Goal: Contribute content: Contribute content

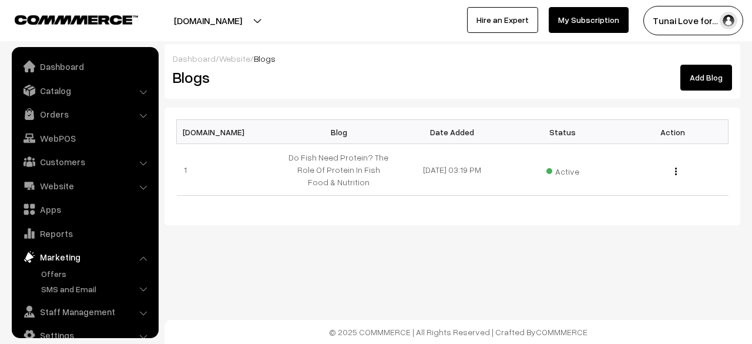
scroll to position [19, 0]
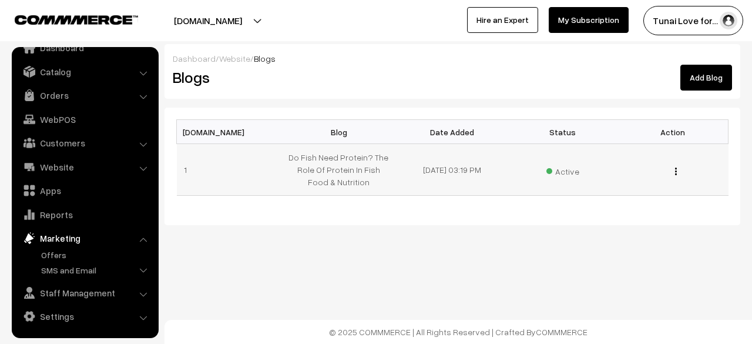
click at [675, 170] on img "button" at bounding box center [676, 171] width 2 height 8
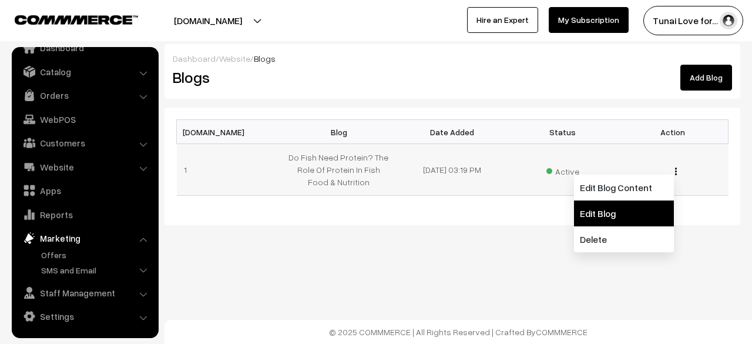
click at [640, 222] on link "Edit Blog" at bounding box center [624, 213] width 100 height 26
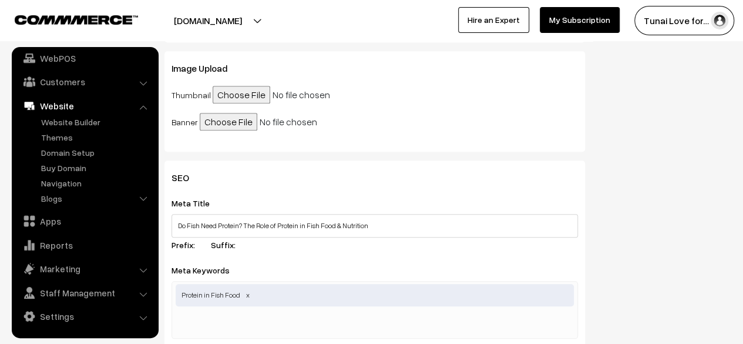
scroll to position [353, 0]
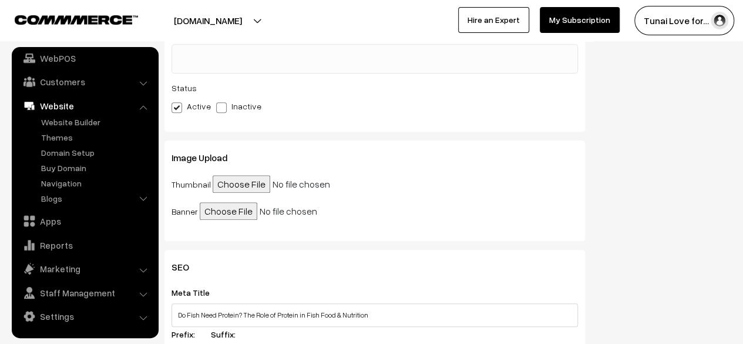
click at [230, 183] on input "file" at bounding box center [303, 184] width 180 height 18
type input "C:\fakepath\protien_in_fish_food.jpg"
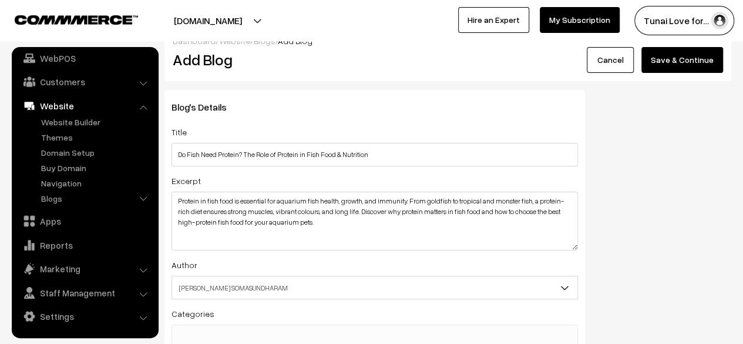
scroll to position [0, 0]
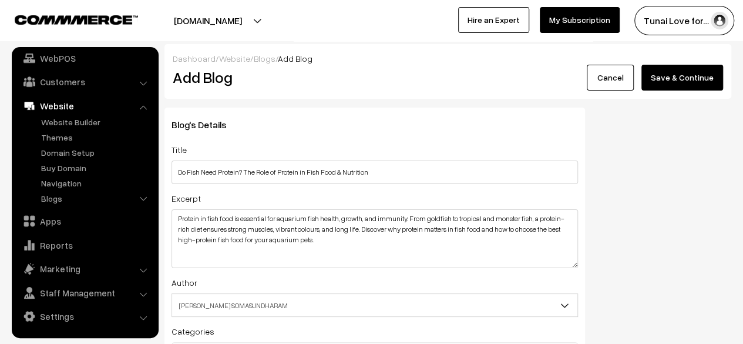
click at [661, 84] on button "Save & Continue" at bounding box center [683, 78] width 82 height 26
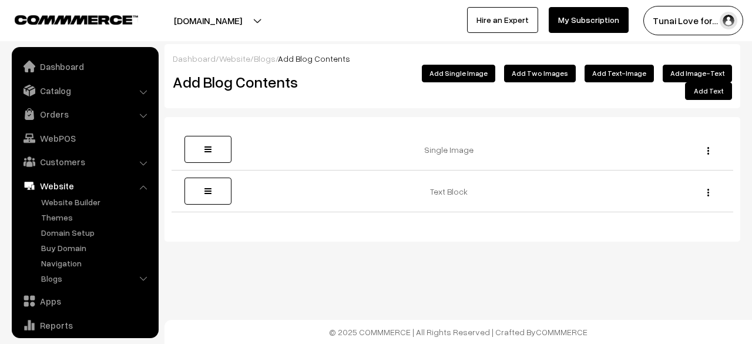
scroll to position [80, 0]
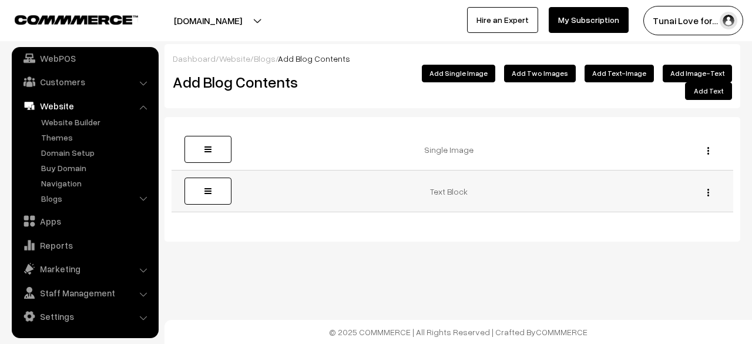
click at [711, 185] on div "Edit Delete" at bounding box center [705, 191] width 42 height 12
click at [708, 189] on img "button" at bounding box center [709, 193] width 2 height 8
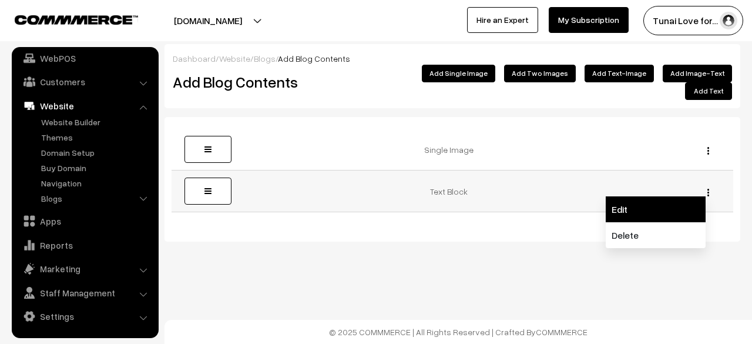
click at [630, 196] on link "Edit" at bounding box center [656, 209] width 100 height 26
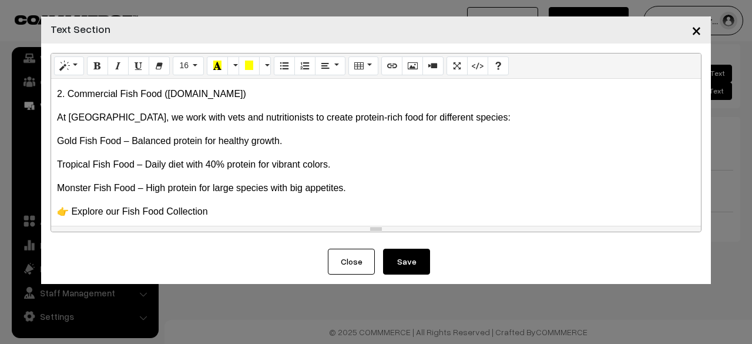
scroll to position [646, 0]
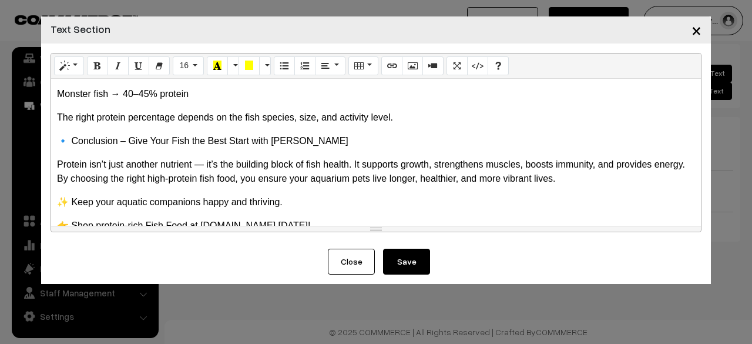
click at [58, 139] on p "🔹 Conclusion – Give Your Fish the Best Start with Tunai" at bounding box center [376, 141] width 638 height 14
click at [58, 160] on p "Protein isn’t just another nutrient — it’s the building block of fish health. I…" at bounding box center [376, 172] width 638 height 28
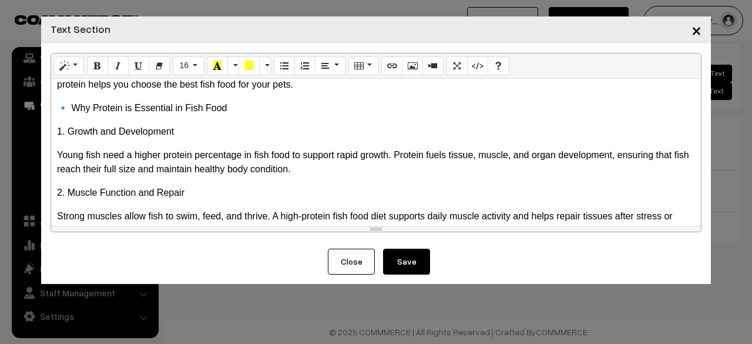
scroll to position [0, 0]
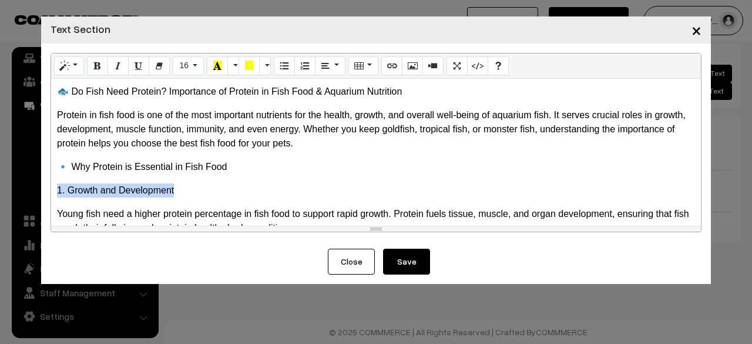
drag, startPoint x: 88, startPoint y: 185, endPoint x: 56, endPoint y: 186, distance: 31.2
click at [57, 186] on p "1. Growth and Development" at bounding box center [376, 190] width 638 height 14
click at [99, 66] on icon "Bold (CTRL+B)" at bounding box center [97, 65] width 8 height 9
click at [236, 169] on p "🔹 Why Protein is Essential in Fish Food" at bounding box center [376, 167] width 638 height 14
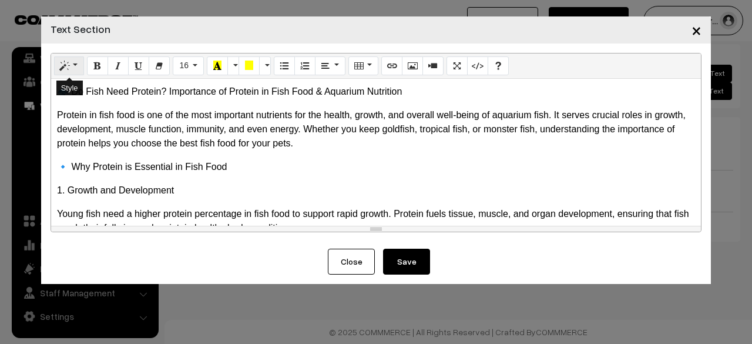
click at [80, 62] on button "Style" at bounding box center [69, 65] width 30 height 19
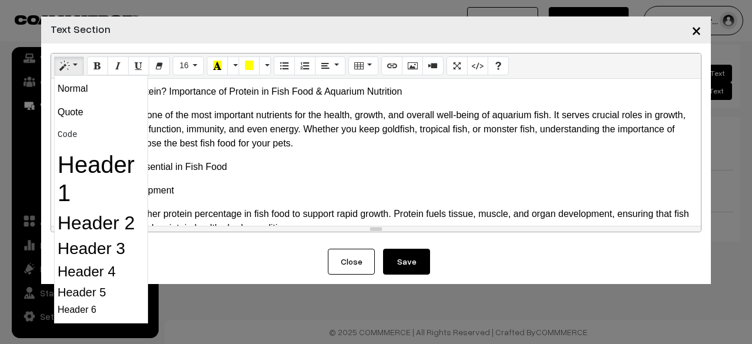
click at [332, 162] on p "🔹 Why Protein is Essential in Fish Food" at bounding box center [376, 167] width 638 height 14
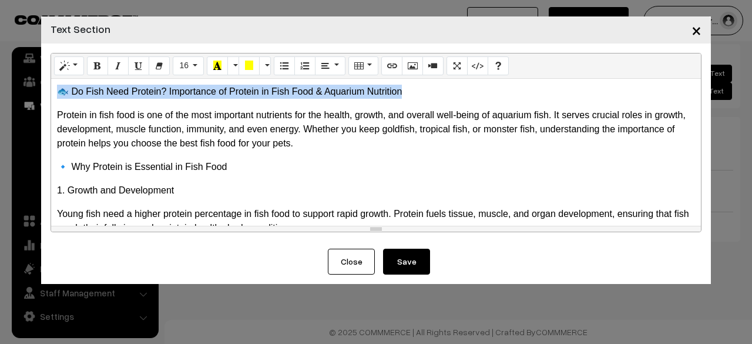
drag, startPoint x: 403, startPoint y: 88, endPoint x: 54, endPoint y: 90, distance: 349.1
click at [54, 90] on div "🐟 Do Fish Need Protein? Importance of Protein in Fish Food & Aquarium Nutrition…" at bounding box center [376, 152] width 650 height 147
click at [61, 65] on icon "Style" at bounding box center [65, 65] width 8 height 9
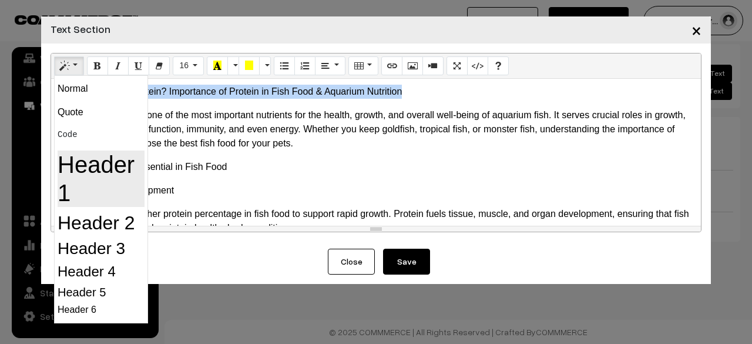
click at [85, 196] on h1 "Header 1" at bounding box center [101, 178] width 87 height 56
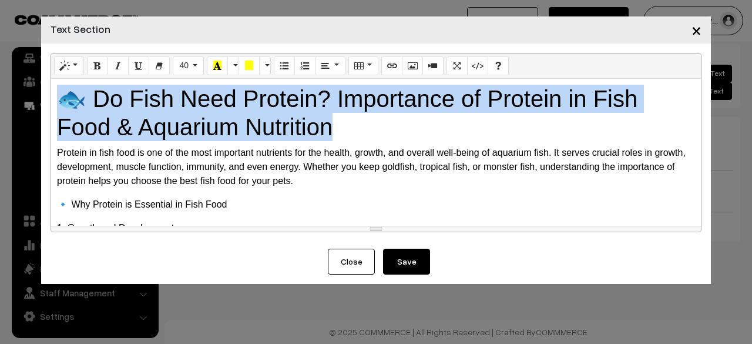
click at [384, 139] on h1 "🐟 Do Fish Need Protein? Importance of Protein in Fish Food & Aquarium Nutrition" at bounding box center [376, 113] width 638 height 56
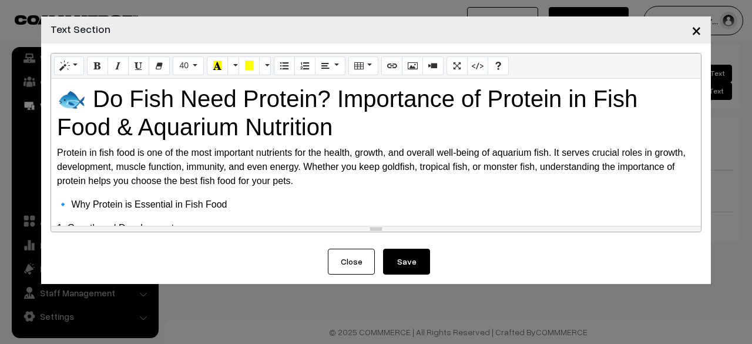
scroll to position [59, 0]
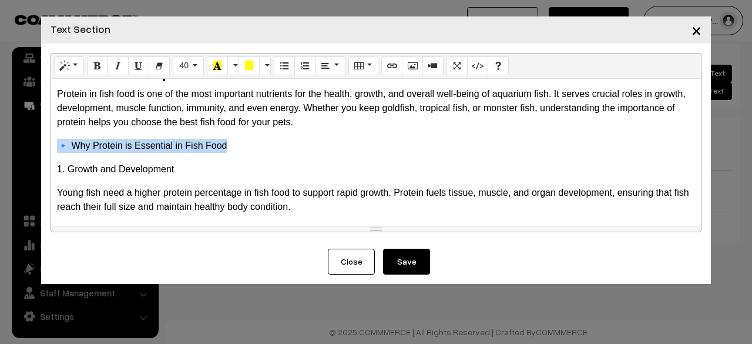
drag, startPoint x: 228, startPoint y: 144, endPoint x: 58, endPoint y: 148, distance: 170.5
click at [58, 148] on p "🔹 Why Protein is Essential in Fish Food" at bounding box center [376, 146] width 638 height 14
click at [73, 70] on button "Style" at bounding box center [69, 65] width 30 height 19
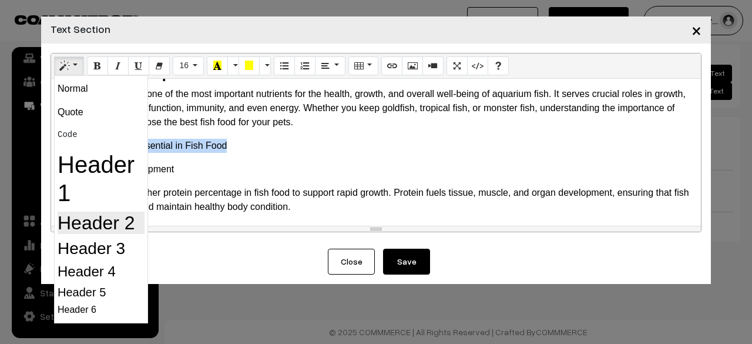
click at [101, 218] on h2 "Header 2" at bounding box center [101, 223] width 87 height 22
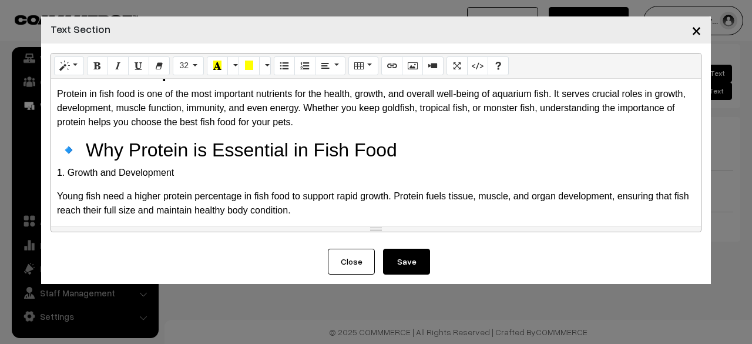
click at [210, 172] on p "1. Growth and Development" at bounding box center [376, 173] width 638 height 14
drag, startPoint x: 210, startPoint y: 172, endPoint x: 49, endPoint y: 176, distance: 161.7
click at [49, 176] on div "Normal Quote Code Header 1 Header 2 Header 3 Header 4 Header 5 Header 6 16 8 9 …" at bounding box center [376, 145] width 670 height 205
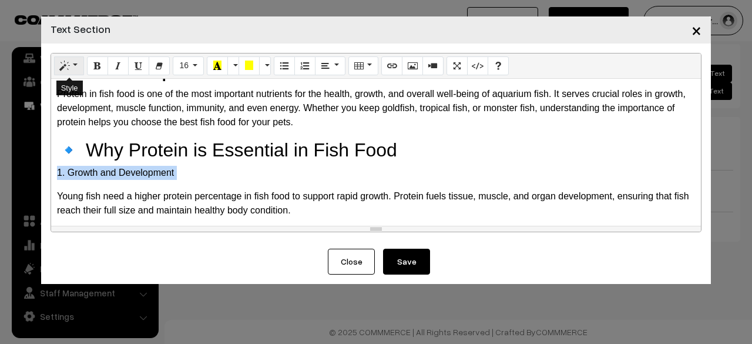
click at [68, 68] on icon "Style" at bounding box center [65, 65] width 8 height 9
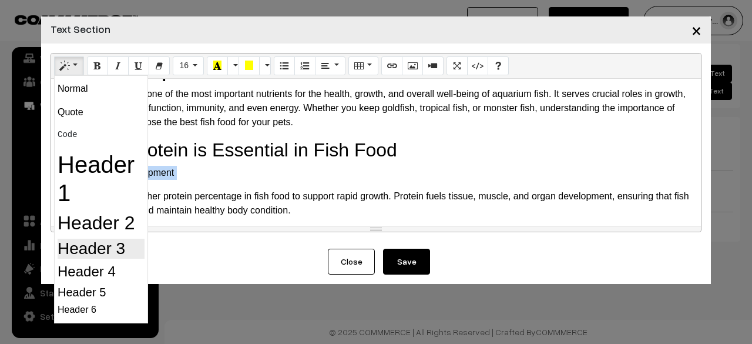
click at [96, 248] on h3 "Header 3" at bounding box center [101, 249] width 87 height 20
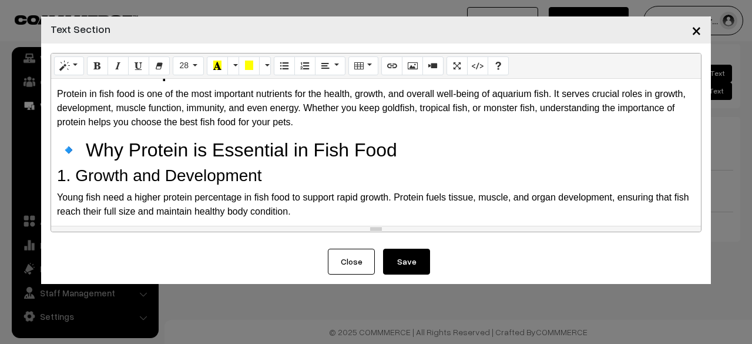
scroll to position [176, 0]
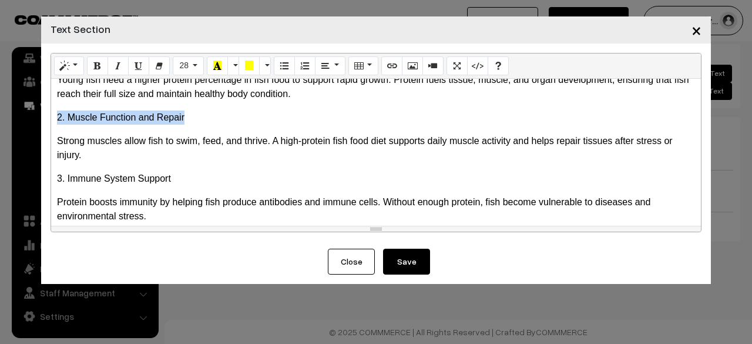
drag, startPoint x: 196, startPoint y: 108, endPoint x: 42, endPoint y: 119, distance: 154.4
click at [42, 119] on div "Normal Quote Code Header 1 Header 2 Header 3 Header 4 Header 5 Header 6 28 8 9 …" at bounding box center [376, 145] width 670 height 205
click at [80, 69] on button "Style" at bounding box center [69, 65] width 30 height 19
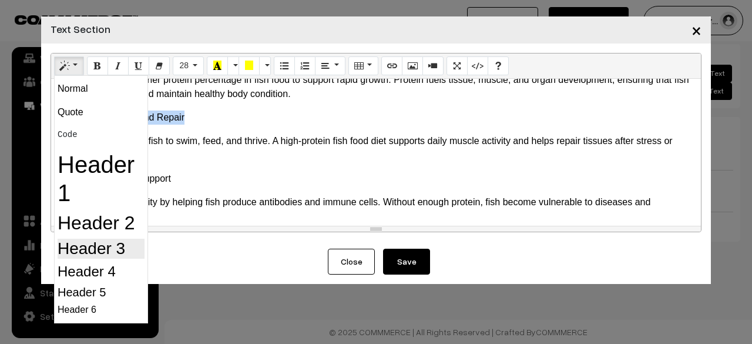
click at [94, 246] on h3 "Header 3" at bounding box center [101, 249] width 87 height 20
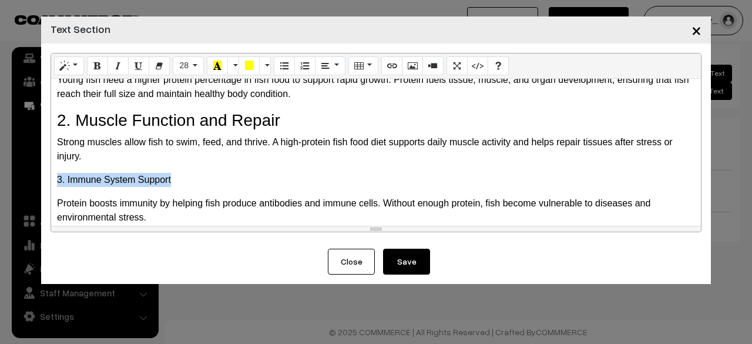
drag, startPoint x: 172, startPoint y: 176, endPoint x: 46, endPoint y: 179, distance: 125.2
click at [46, 179] on div "Normal Quote Code Header 1 Header 2 Header 3 Header 4 Header 5 Header 6 28 8 9 …" at bounding box center [376, 145] width 670 height 205
click at [79, 65] on button "Style" at bounding box center [69, 65] width 30 height 19
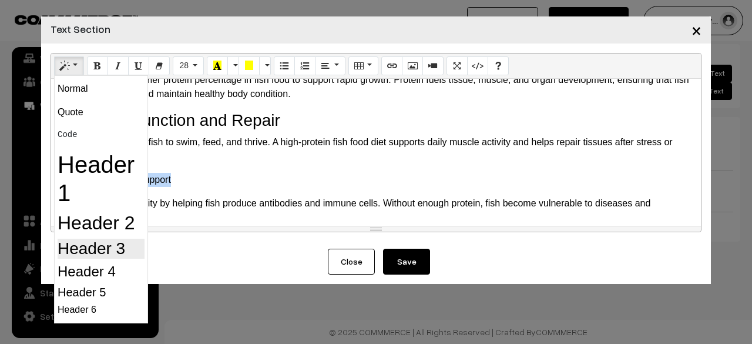
click at [91, 241] on h3 "Header 3" at bounding box center [101, 249] width 87 height 20
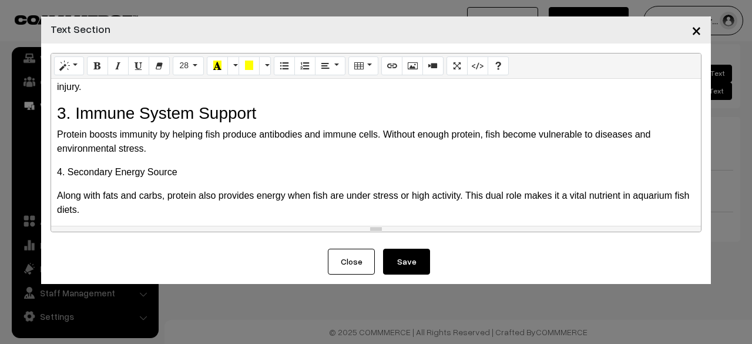
scroll to position [294, 0]
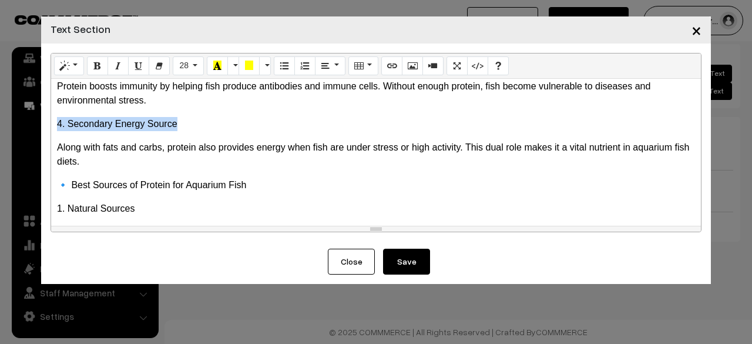
drag, startPoint x: 192, startPoint y: 112, endPoint x: 59, endPoint y: 122, distance: 133.7
click at [59, 122] on div "🐟 Do Fish Need Protein? Importance of Protein in Fish Food & Aquarium Nutrition…" at bounding box center [376, 152] width 650 height 147
click at [70, 70] on button "Style" at bounding box center [69, 65] width 30 height 19
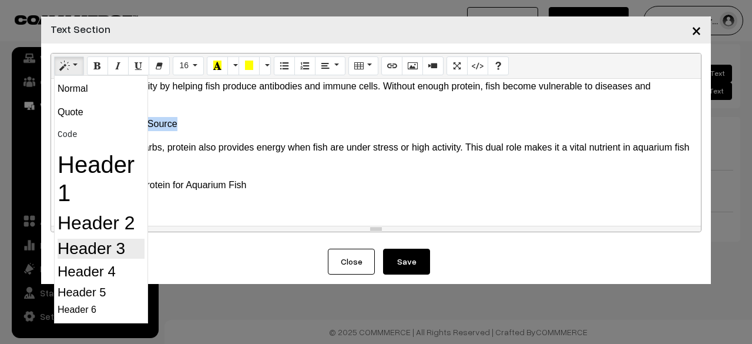
click at [86, 247] on h3 "Header 3" at bounding box center [101, 249] width 87 height 20
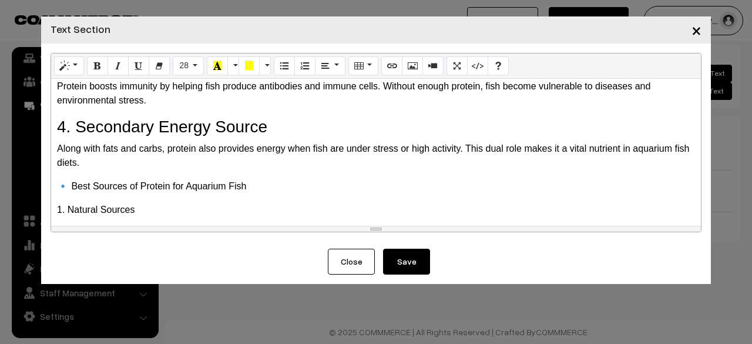
scroll to position [353, 0]
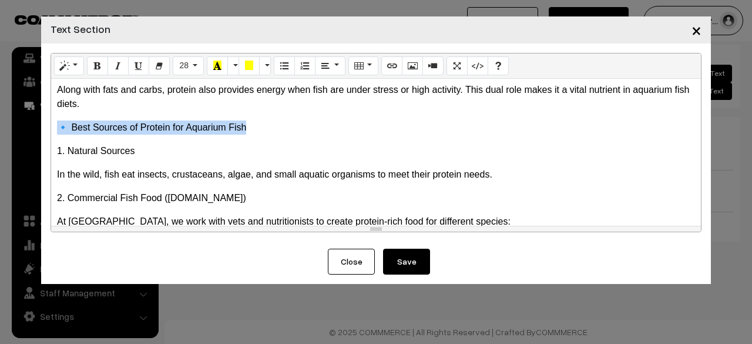
drag, startPoint x: 255, startPoint y: 128, endPoint x: 52, endPoint y: 127, distance: 203.3
click at [52, 127] on div "🐟 Do Fish Need Protein? Importance of Protein in Fish Food & Aquarium Nutrition…" at bounding box center [376, 152] width 650 height 147
click at [79, 66] on button "Style" at bounding box center [69, 65] width 30 height 19
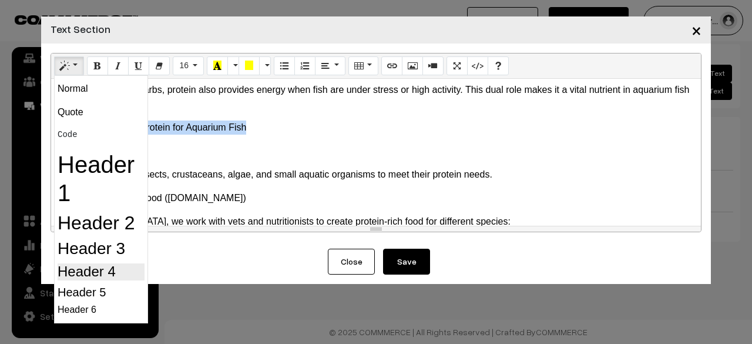
click at [123, 273] on h4 "Header 4" at bounding box center [101, 271] width 87 height 17
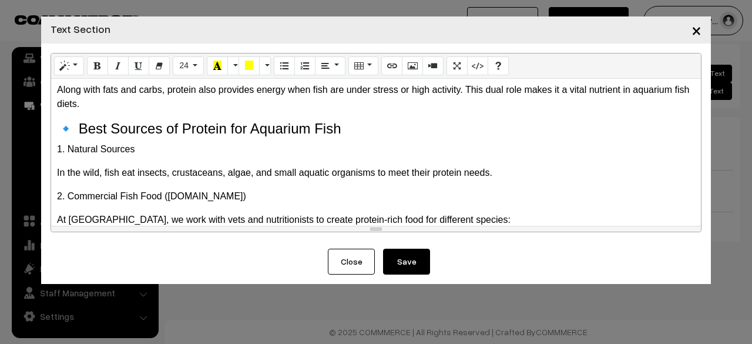
click at [220, 161] on div "🐟 Do Fish Need Protein? Importance of Protein in Fish Food & Aquarium Nutrition…" at bounding box center [376, 152] width 650 height 147
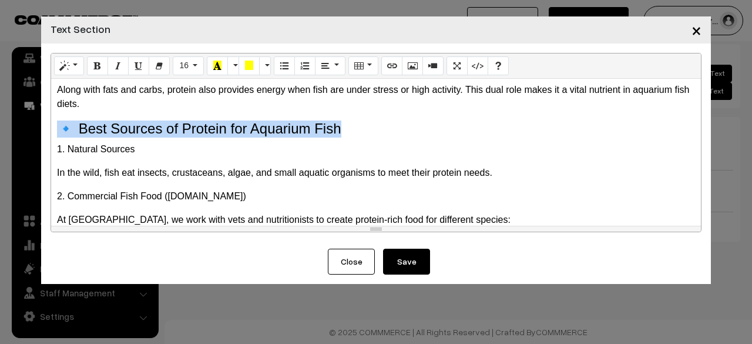
drag, startPoint x: 350, startPoint y: 129, endPoint x: 38, endPoint y: 132, distance: 312.1
click at [38, 132] on div "× Text Section Normal Quote Code Header 1 Header 2 Header 3 Header 4 Header 5 H…" at bounding box center [376, 172] width 752 height 344
click at [76, 72] on button "Style" at bounding box center [69, 65] width 30 height 19
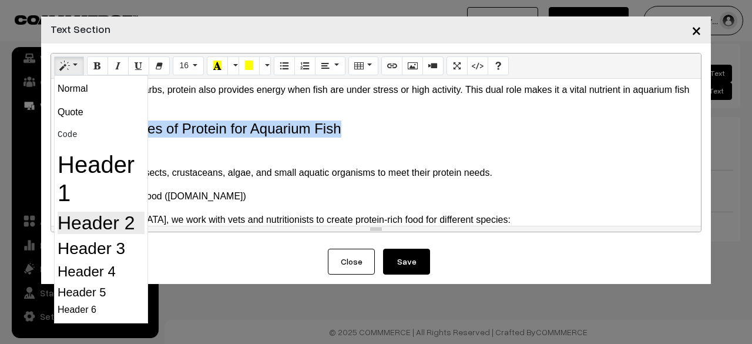
click at [104, 232] on h2 "Header 2" at bounding box center [101, 223] width 87 height 22
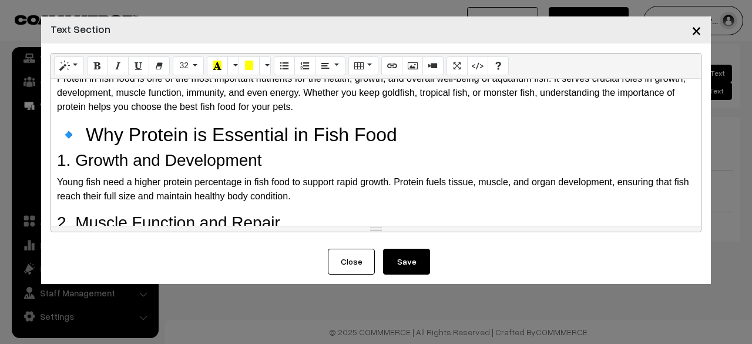
scroll to position [0, 0]
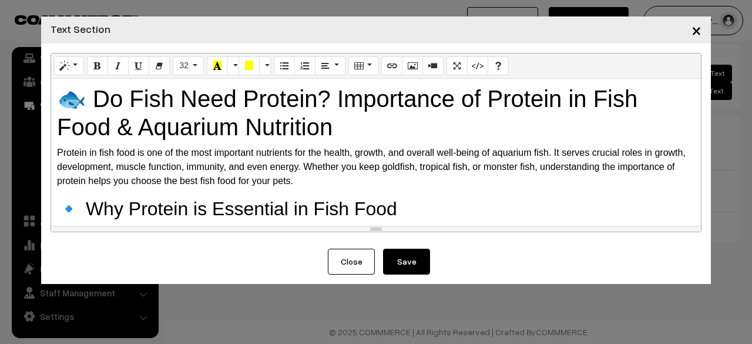
click at [163, 133] on h1 "🐟 Do Fish Need Protein? Importance of Protein in Fish Food & Aquarium Nutrition" at bounding box center [376, 113] width 638 height 56
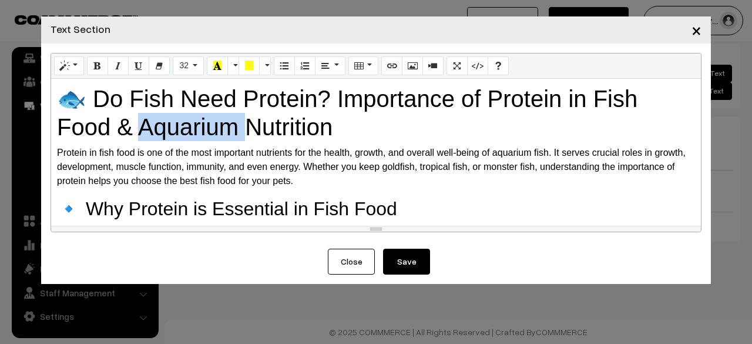
click at [163, 133] on h1 "🐟 Do Fish Need Protein? Importance of Protein in Fish Food & Aquarium Nutrition" at bounding box center [376, 113] width 638 height 56
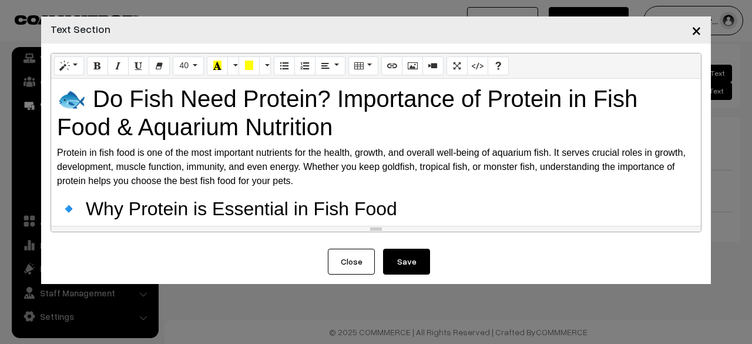
click at [163, 133] on h1 "🐟 Do Fish Need Protein? Importance of Protein in Fish Food & Aquarium Nutrition" at bounding box center [376, 113] width 638 height 56
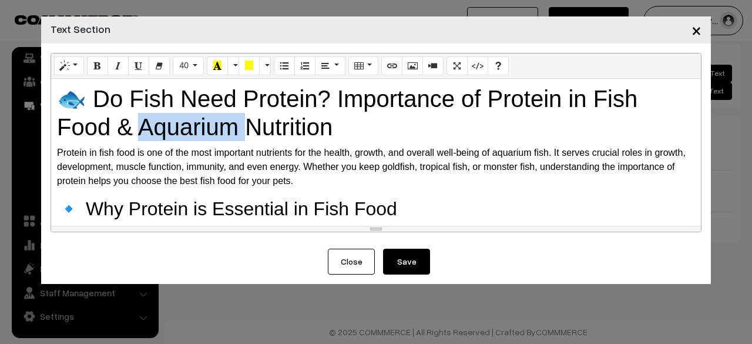
click at [163, 133] on h1 "🐟 Do Fish Need Protein? Importance of Protein in Fish Food & Aquarium Nutrition" at bounding box center [376, 113] width 638 height 56
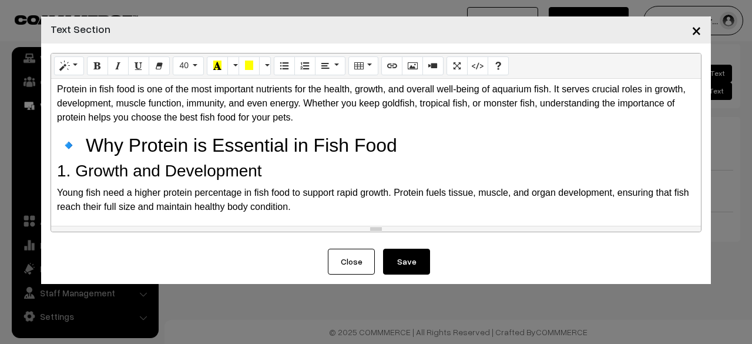
scroll to position [118, 0]
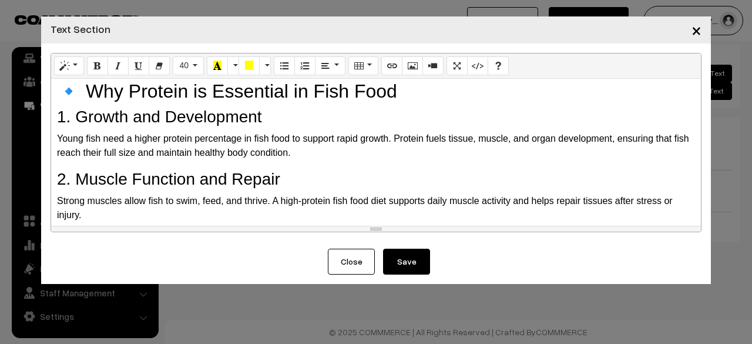
click at [167, 116] on h3 "1. Growth and Development" at bounding box center [376, 117] width 638 height 20
click at [170, 92] on h2 "🔹 Why Protein is Essential in Fish Food" at bounding box center [376, 91] width 638 height 22
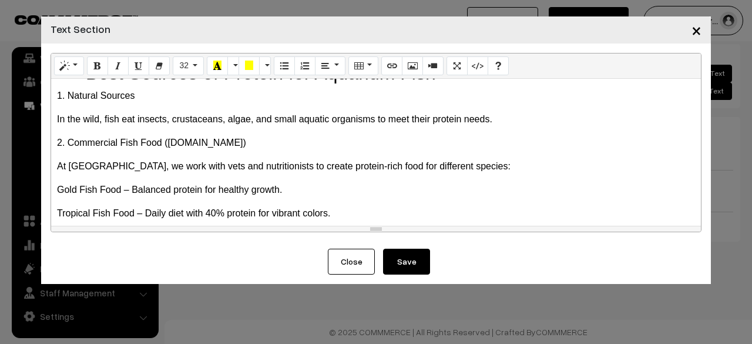
scroll to position [353, 0]
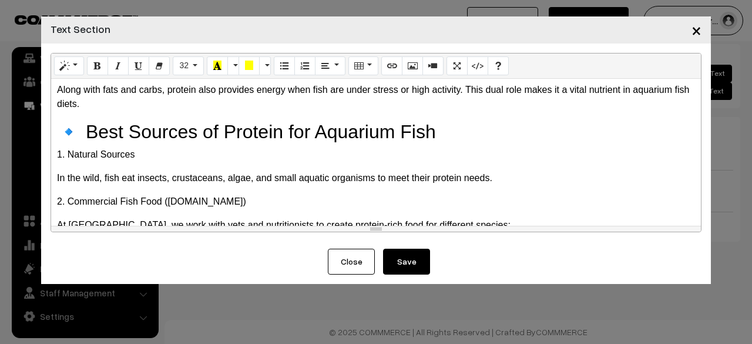
click at [216, 132] on h2 "🔹 Best Sources of Protein for Aquarium Fish" at bounding box center [376, 131] width 638 height 22
click at [206, 170] on div "🐟 Do Fish Need Protein? Importance of Protein in Fish Food & Aquarium Nutrition…" at bounding box center [376, 152] width 650 height 147
drag, startPoint x: 143, startPoint y: 156, endPoint x: 58, endPoint y: 160, distance: 85.3
click at [58, 160] on p "1. Natural Sources" at bounding box center [376, 155] width 638 height 14
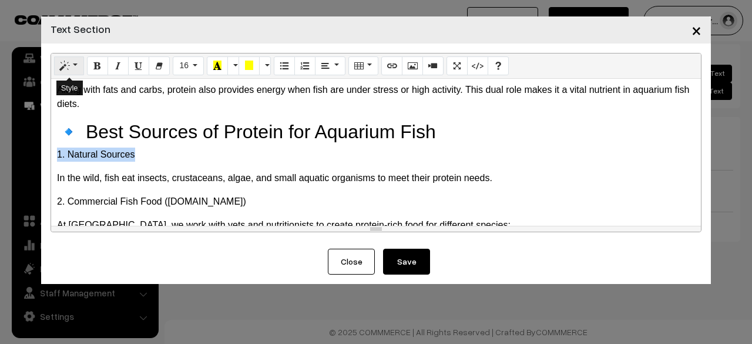
click at [61, 73] on button "Style" at bounding box center [69, 65] width 30 height 19
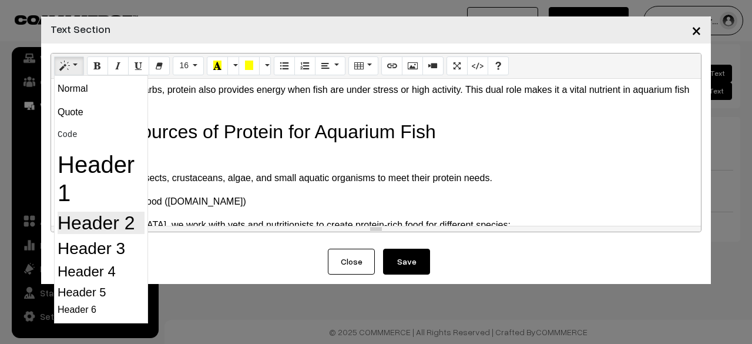
click at [92, 232] on h2 "Header 2" at bounding box center [101, 223] width 87 height 22
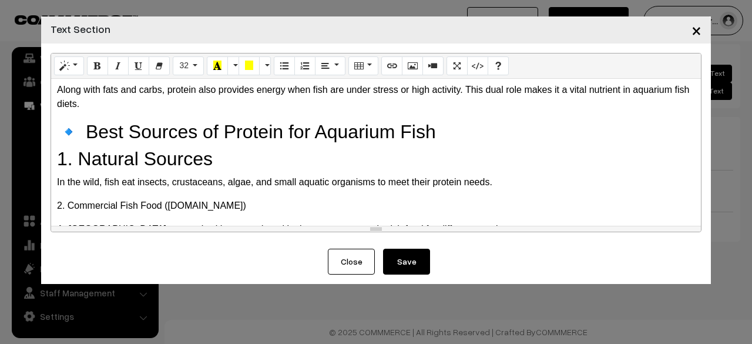
click at [234, 156] on h2 "1. Natural Sources" at bounding box center [376, 159] width 638 height 22
click at [239, 136] on h2 "🔹 Best Sources of Protein for Aquarium Fish" at bounding box center [376, 131] width 638 height 22
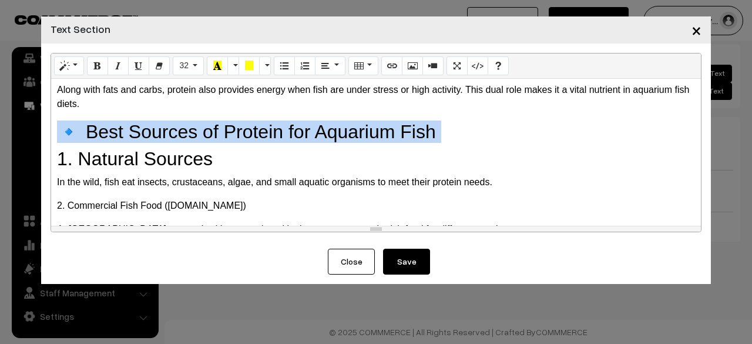
click at [239, 136] on h2 "🔹 Best Sources of Protein for Aquarium Fish" at bounding box center [376, 131] width 638 height 22
click at [69, 66] on button "Style" at bounding box center [69, 65] width 30 height 19
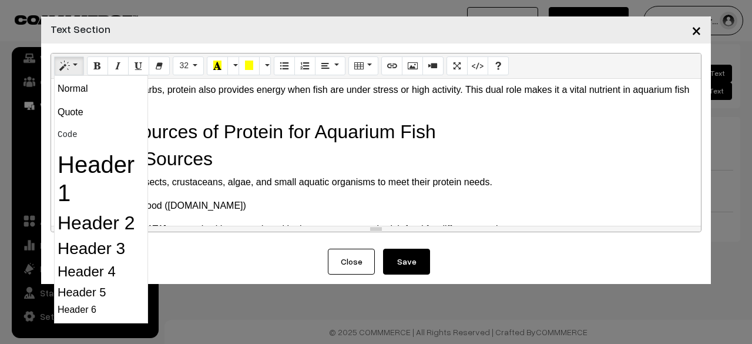
click at [256, 156] on h2 "1. Natural Sources" at bounding box center [376, 159] width 638 height 22
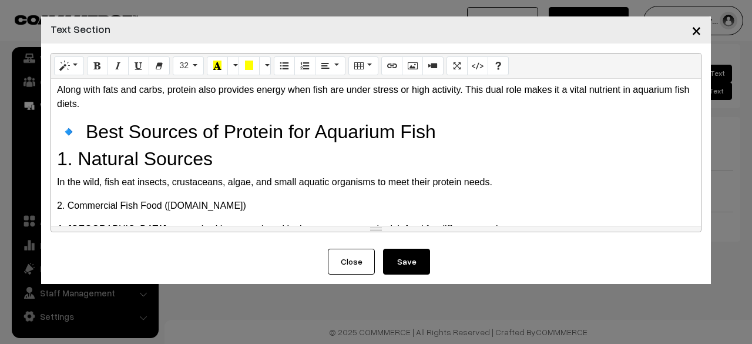
click at [127, 153] on h2 "1. Natural Sources" at bounding box center [376, 159] width 638 height 22
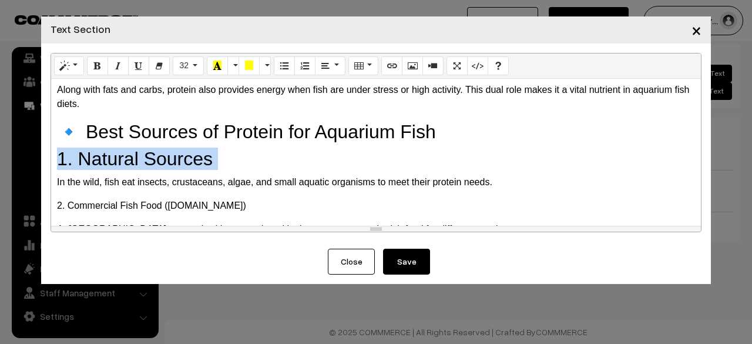
click at [127, 153] on h2 "1. Natural Sources" at bounding box center [376, 159] width 638 height 22
click at [71, 65] on button "Style" at bounding box center [69, 65] width 30 height 19
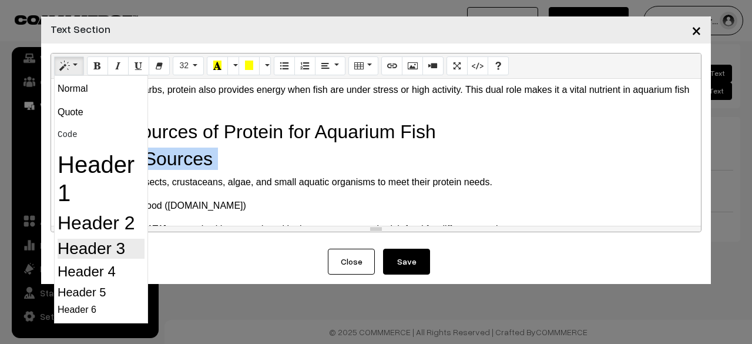
click at [123, 242] on h3 "Header 3" at bounding box center [101, 249] width 87 height 20
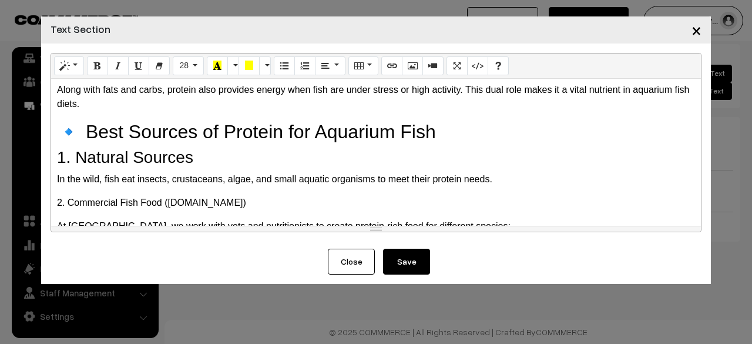
click at [187, 160] on h3 "1. Natural Sources" at bounding box center [376, 158] width 638 height 20
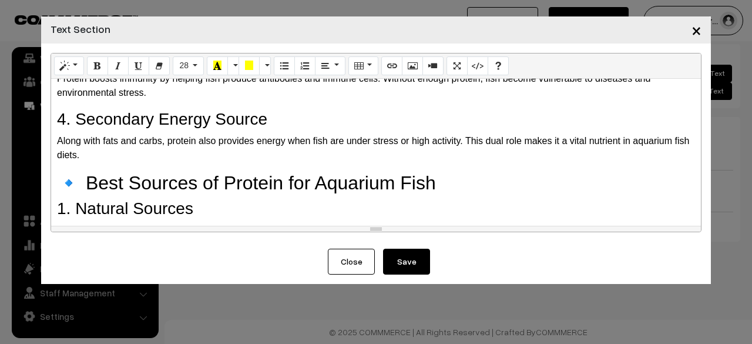
scroll to position [235, 0]
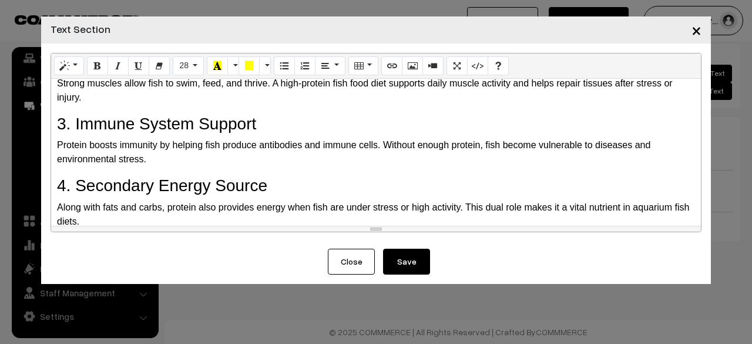
click at [206, 122] on h3 "3. Immune System Support" at bounding box center [376, 124] width 638 height 20
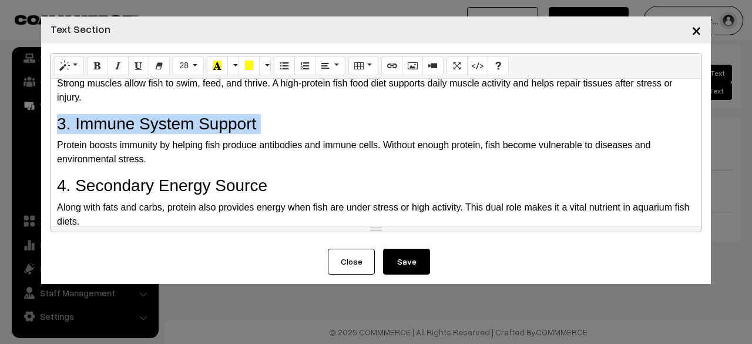
click at [206, 122] on h3 "3. Immune System Support" at bounding box center [376, 124] width 638 height 20
click at [81, 70] on button "Style" at bounding box center [69, 65] width 30 height 19
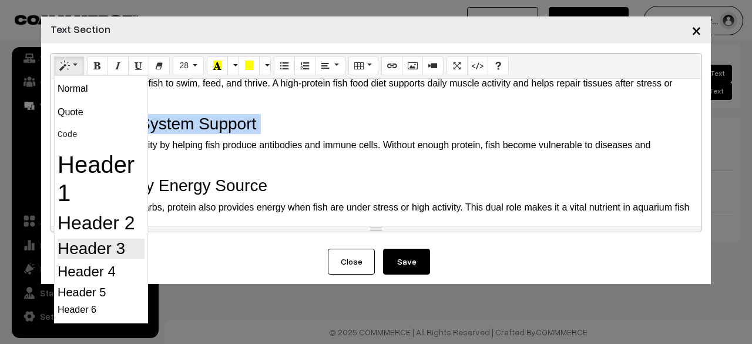
click at [92, 244] on h3 "Header 3" at bounding box center [101, 249] width 87 height 20
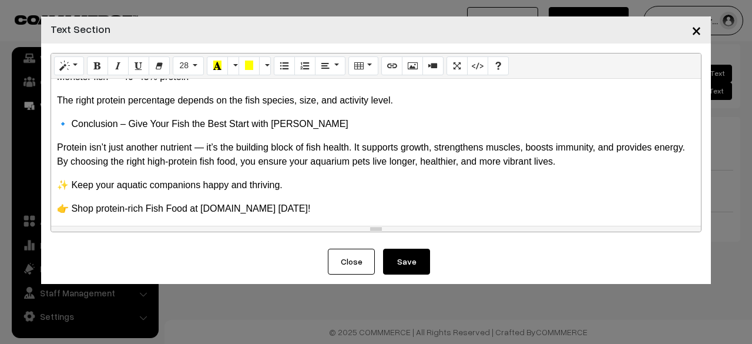
scroll to position [718, 0]
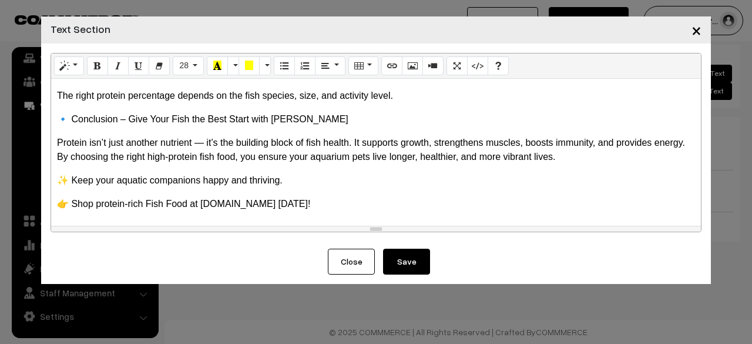
click at [408, 269] on button "Save" at bounding box center [406, 262] width 47 height 26
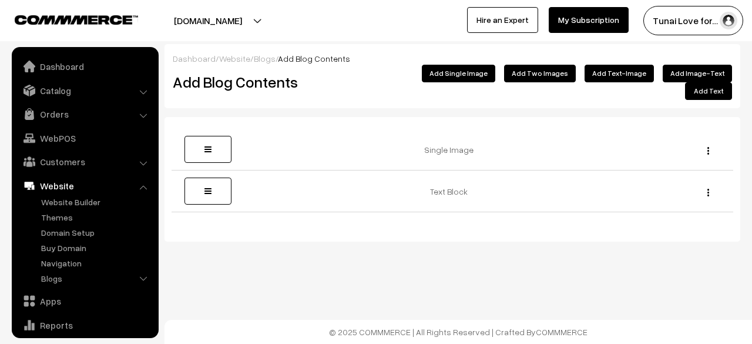
scroll to position [80, 0]
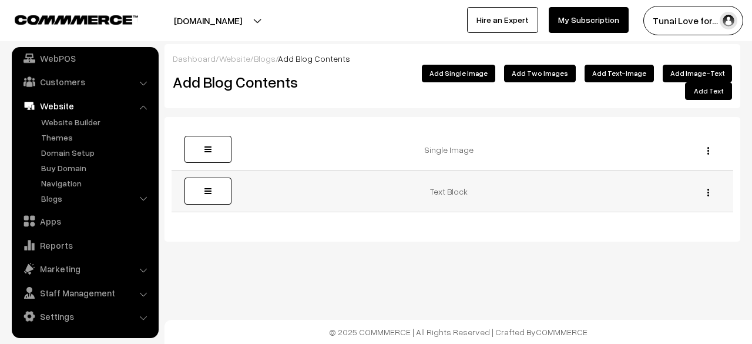
click at [708, 189] on img "button" at bounding box center [709, 193] width 2 height 8
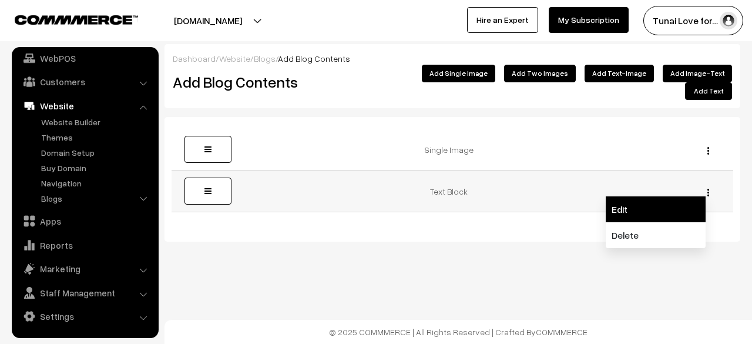
click at [611, 196] on link "Edit" at bounding box center [656, 209] width 100 height 26
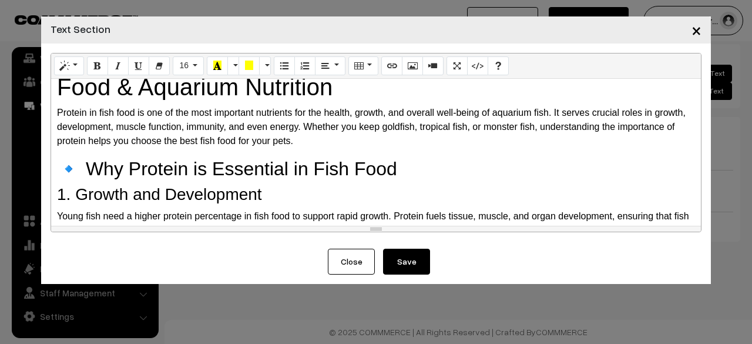
scroll to position [59, 0]
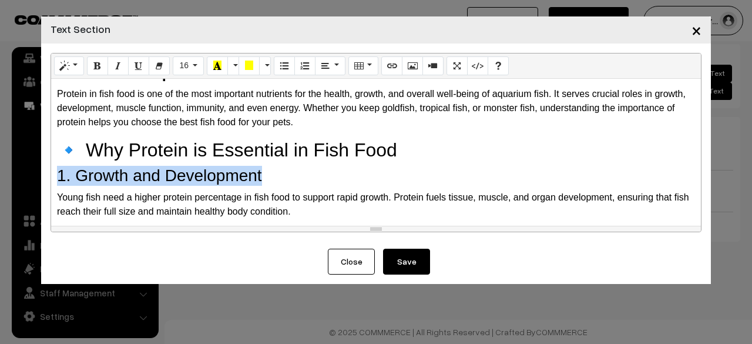
drag, startPoint x: 284, startPoint y: 177, endPoint x: 53, endPoint y: 185, distance: 231.1
click at [53, 185] on div "🐟 Do Fish Need Protein? Importance of Protein in Fish Food & Aquarium Nutrition…" at bounding box center [376, 152] width 650 height 147
click at [79, 65] on button "Style" at bounding box center [69, 65] width 30 height 19
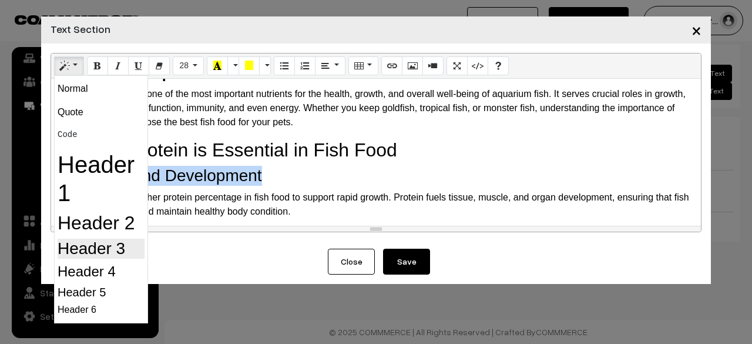
click at [89, 255] on h3 "Header 3" at bounding box center [101, 249] width 87 height 20
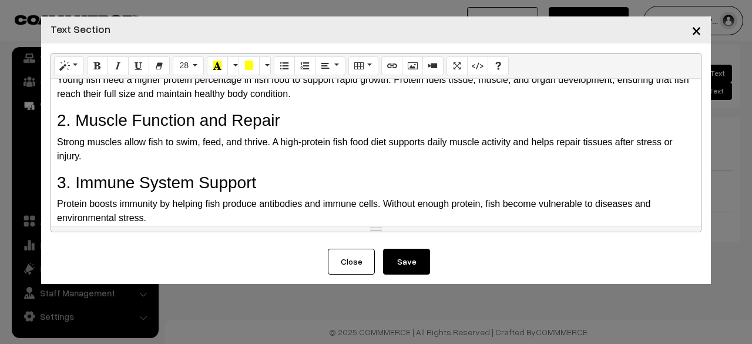
scroll to position [118, 0]
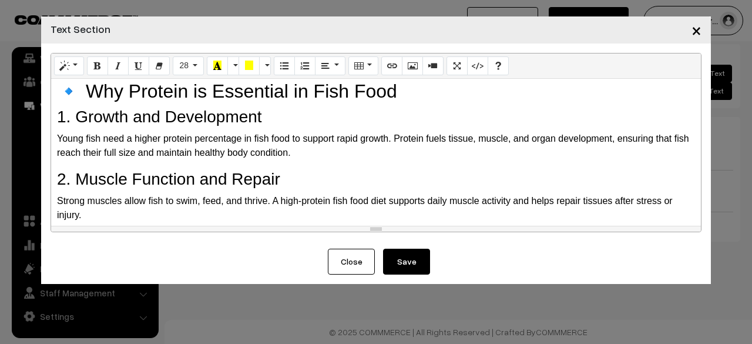
click at [313, 128] on div "🐟 Do Fish Need Protein? Importance of Protein in Fish Food & Aquarium Nutrition…" at bounding box center [376, 152] width 650 height 147
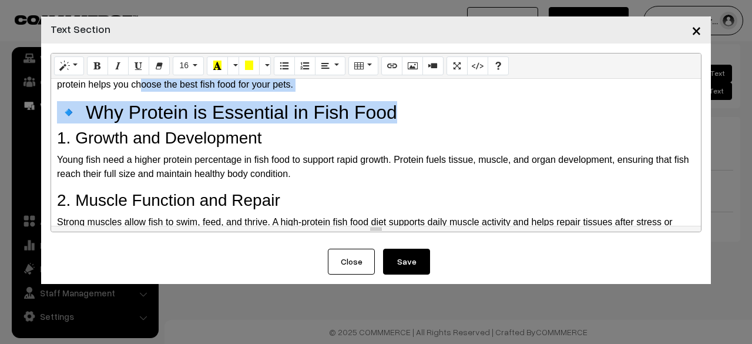
scroll to position [85, 0]
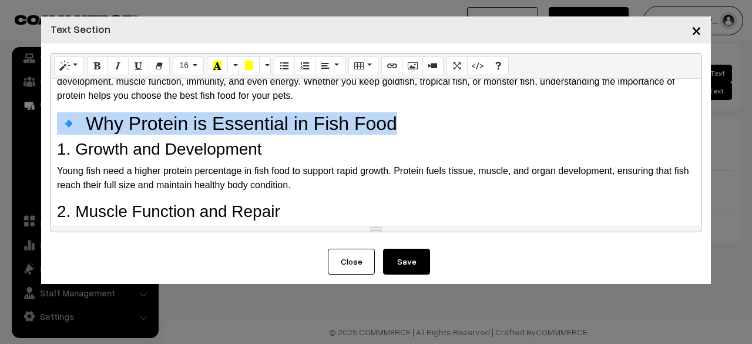
drag, startPoint x: 314, startPoint y: 89, endPoint x: 58, endPoint y: 124, distance: 258.7
click at [58, 124] on h2 "🔹 Why Protein is Essential in Fish Food" at bounding box center [376, 123] width 638 height 22
click at [73, 68] on button "Style" at bounding box center [69, 65] width 30 height 19
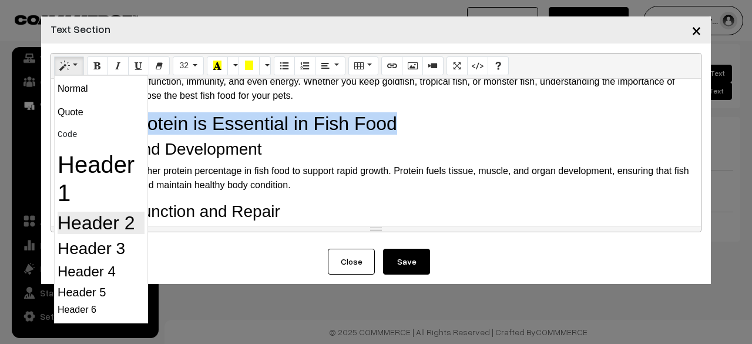
click at [113, 229] on h2 "Header 2" at bounding box center [101, 223] width 87 height 22
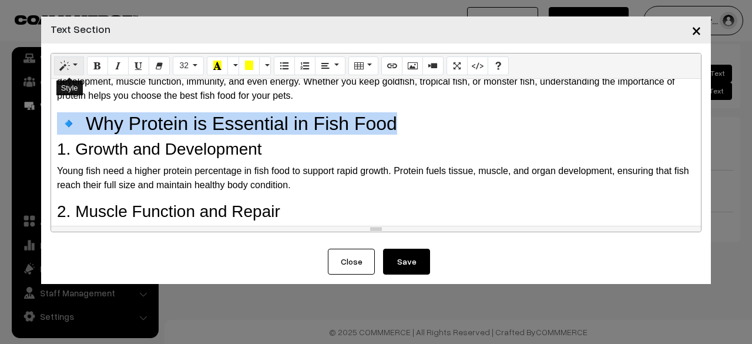
drag, startPoint x: 73, startPoint y: 62, endPoint x: 78, endPoint y: 88, distance: 26.3
click at [73, 62] on button "Style" at bounding box center [69, 65] width 30 height 19
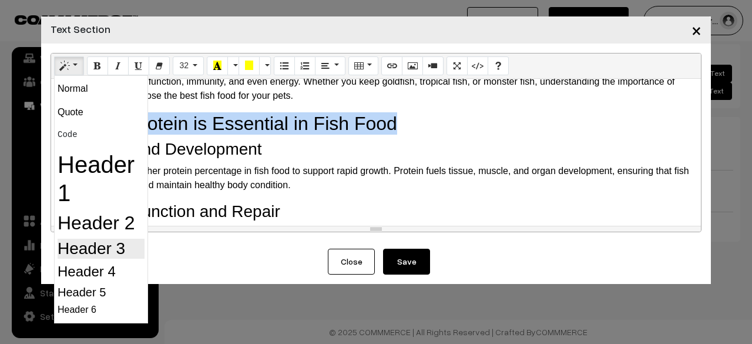
click at [109, 243] on h3 "Header 3" at bounding box center [101, 249] width 87 height 20
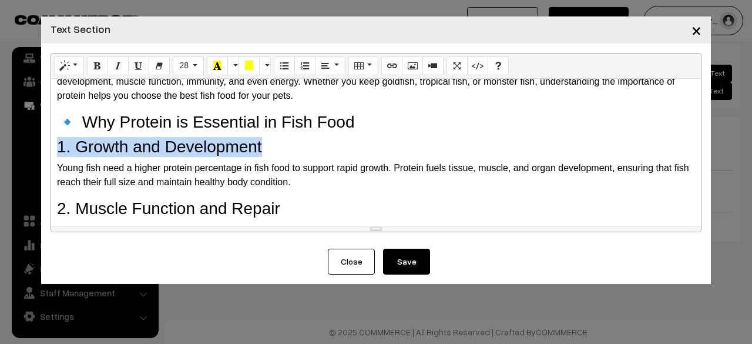
drag, startPoint x: 297, startPoint y: 153, endPoint x: 72, endPoint y: 98, distance: 231.9
click at [49, 149] on div "Normal Quote Code Header 1 Header 2 Header 3 Header 4 Header 5 Header 6 28 8 9 …" at bounding box center [376, 145] width 670 height 205
click at [74, 69] on button "Style" at bounding box center [69, 65] width 30 height 19
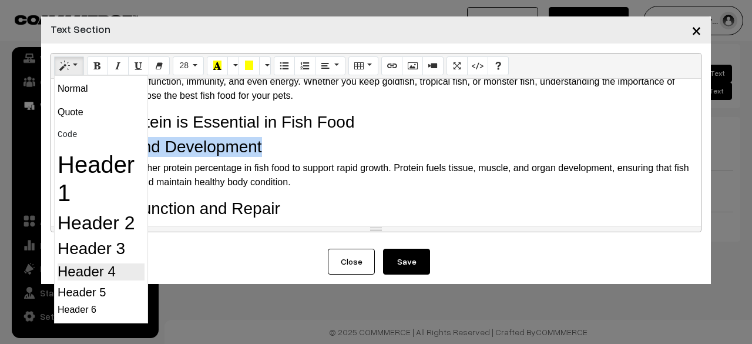
click at [103, 264] on h4 "Header 4" at bounding box center [101, 271] width 87 height 17
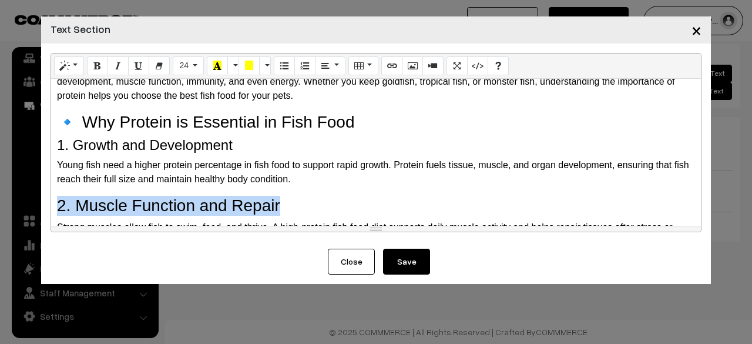
drag, startPoint x: 284, startPoint y: 210, endPoint x: 58, endPoint y: 207, distance: 226.9
click at [58, 207] on h3 "2. Muscle Function and Repair" at bounding box center [376, 206] width 638 height 20
click at [73, 62] on button "Style" at bounding box center [69, 65] width 30 height 19
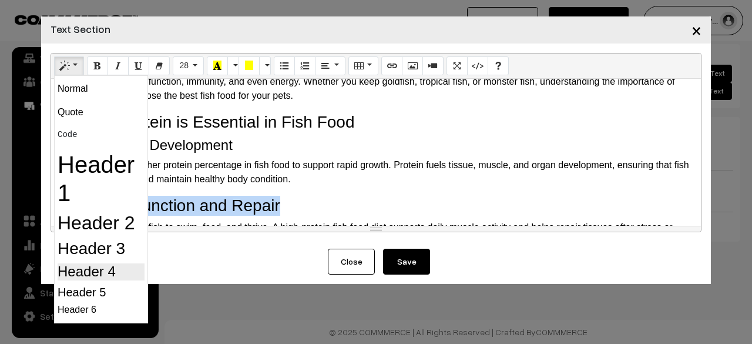
click at [116, 278] on h4 "Header 4" at bounding box center [101, 271] width 87 height 17
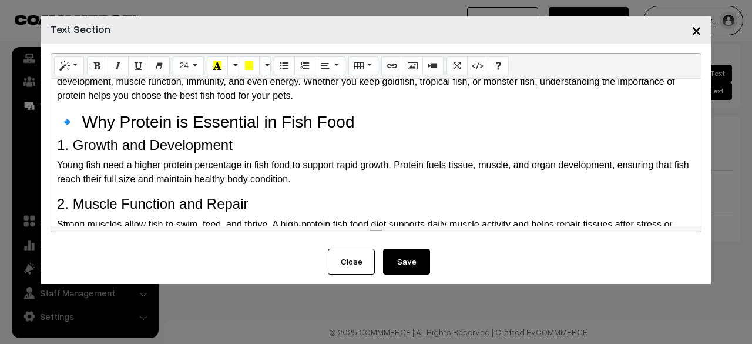
scroll to position [144, 0]
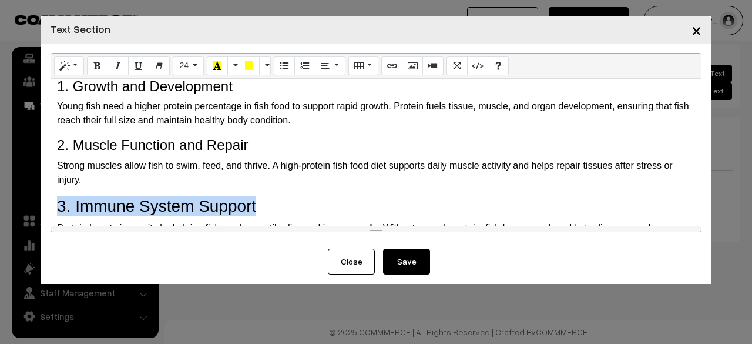
drag, startPoint x: 256, startPoint y: 200, endPoint x: 56, endPoint y: 196, distance: 199.8
click at [56, 196] on div "🐟 Do Fish Need Protein? Importance of Protein in Fish Food & Aquarium Nutrition…" at bounding box center [376, 152] width 650 height 147
drag, startPoint x: 68, startPoint y: 62, endPoint x: 92, endPoint y: 98, distance: 43.4
click at [68, 63] on icon "Style" at bounding box center [65, 65] width 8 height 9
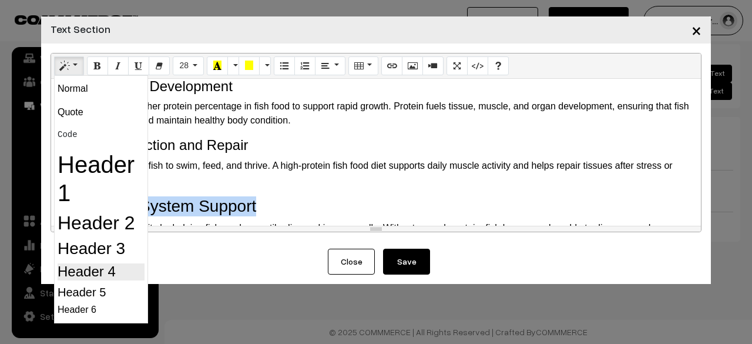
click at [119, 268] on h4 "Header 4" at bounding box center [101, 271] width 87 height 17
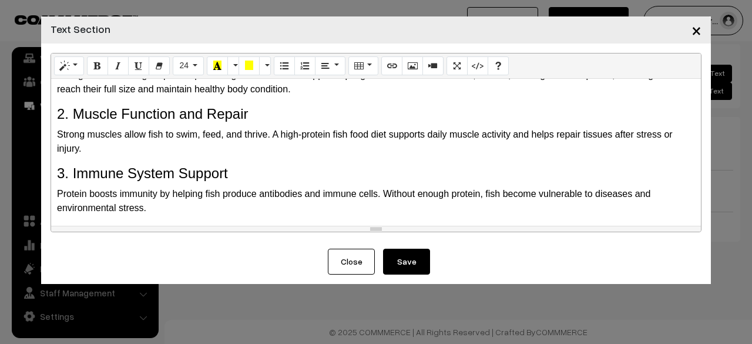
scroll to position [262, 0]
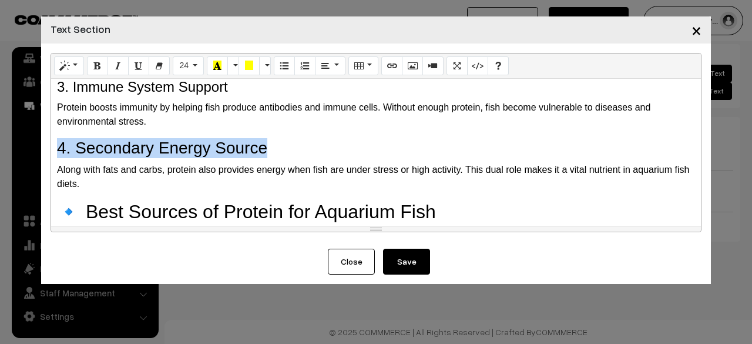
drag, startPoint x: 267, startPoint y: 145, endPoint x: 59, endPoint y: 113, distance: 210.5
click at [55, 151] on div "🐟 Do Fish Need Protein? Importance of Protein in Fish Food & Aquarium Nutrition…" at bounding box center [376, 152] width 650 height 147
click at [69, 70] on button "Style" at bounding box center [69, 65] width 30 height 19
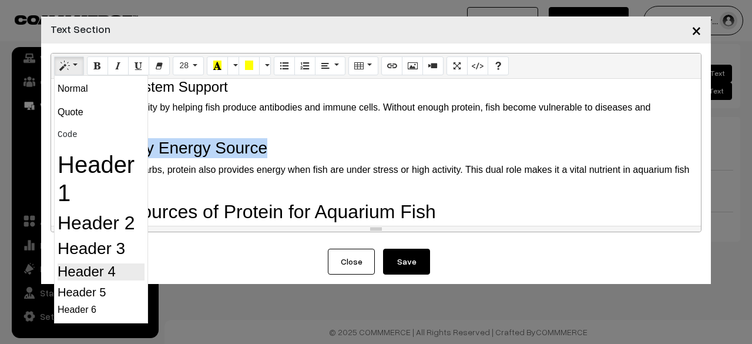
click at [103, 277] on h4 "Header 4" at bounding box center [101, 271] width 87 height 17
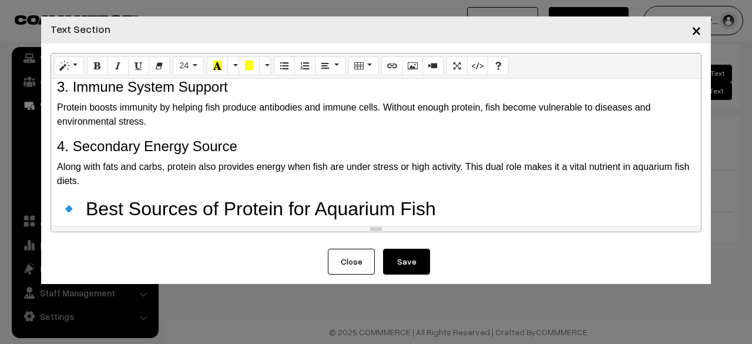
scroll to position [320, 0]
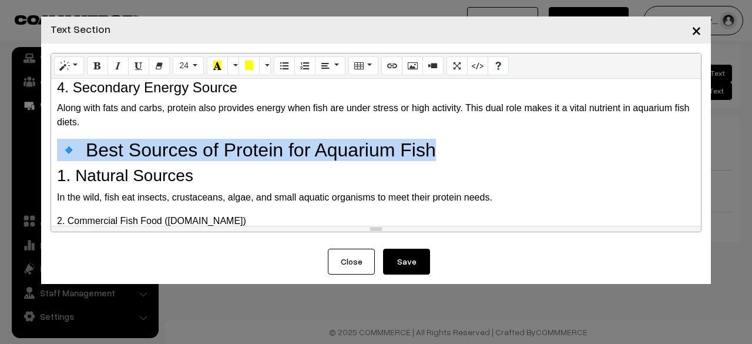
drag, startPoint x: 444, startPoint y: 149, endPoint x: 54, endPoint y: 146, distance: 390.2
click at [54, 146] on div "🐟 Do Fish Need Protein? Importance of Protein in Fish Food & Aquarium Nutrition…" at bounding box center [376, 152] width 650 height 147
click at [81, 66] on button "Style" at bounding box center [69, 65] width 30 height 19
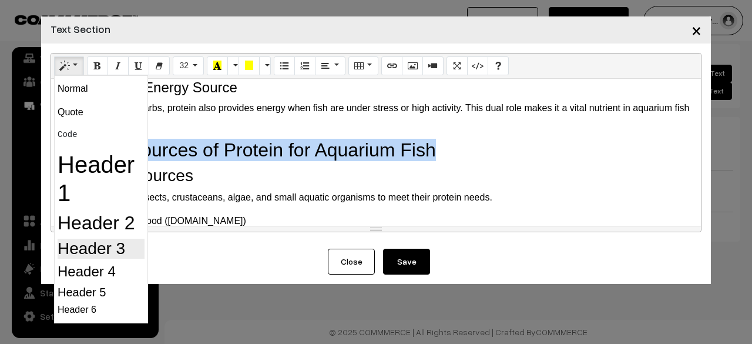
click at [118, 245] on h3 "Header 3" at bounding box center [101, 249] width 87 height 20
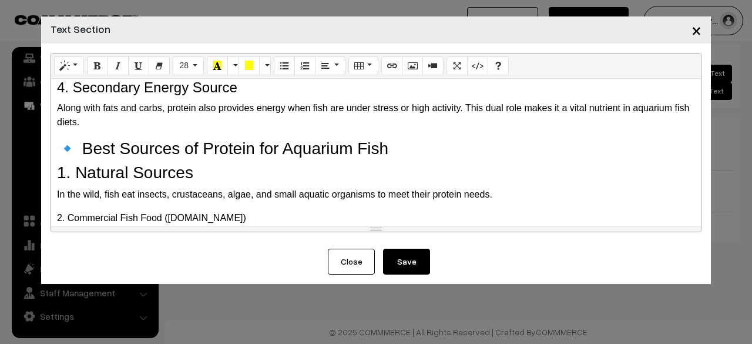
click at [232, 167] on h3 "1. Natural Sources" at bounding box center [376, 173] width 638 height 20
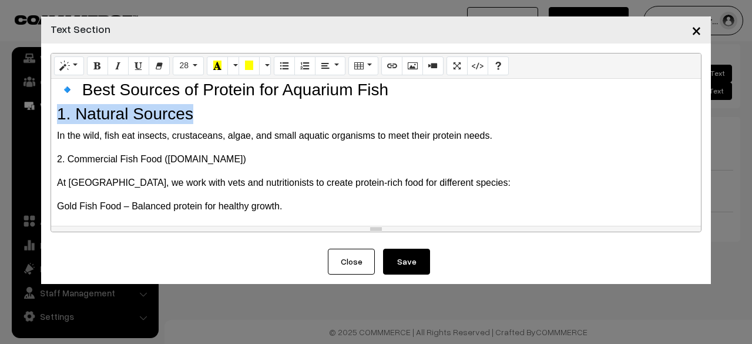
drag, startPoint x: 200, startPoint y: 116, endPoint x: 59, endPoint y: 113, distance: 141.7
click at [59, 113] on h3 "1. Natural Sources" at bounding box center [376, 114] width 638 height 20
drag, startPoint x: 75, startPoint y: 59, endPoint x: 90, endPoint y: 115, distance: 57.7
click at [75, 61] on button "Style" at bounding box center [69, 65] width 30 height 19
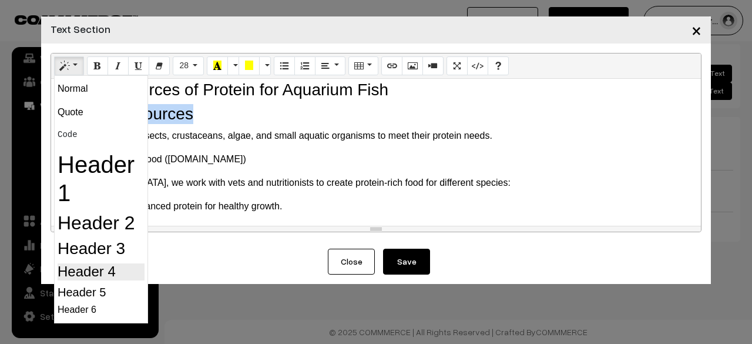
click at [128, 263] on h4 "Header 4" at bounding box center [101, 271] width 87 height 17
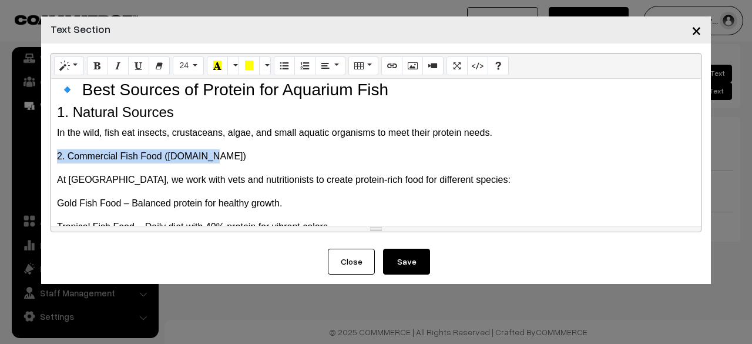
drag, startPoint x: 225, startPoint y: 156, endPoint x: 45, endPoint y: 158, distance: 179.3
click at [45, 158] on div "Normal Quote Code Header 1 Header 2 Header 3 Header 4 Header 5 Header 6 24 8 9 …" at bounding box center [376, 145] width 670 height 205
click at [73, 63] on button "Style" at bounding box center [69, 65] width 30 height 19
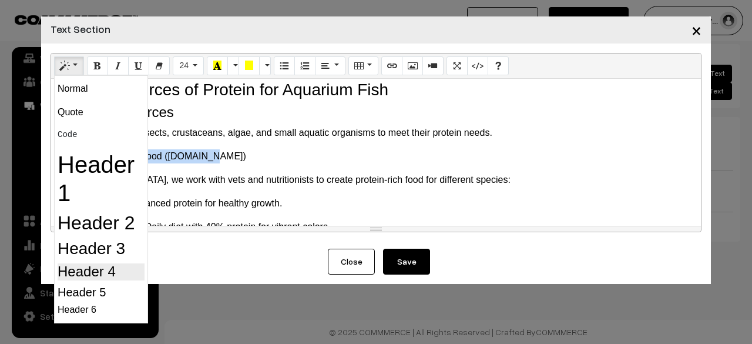
click at [95, 263] on h4 "Header 4" at bounding box center [101, 271] width 87 height 17
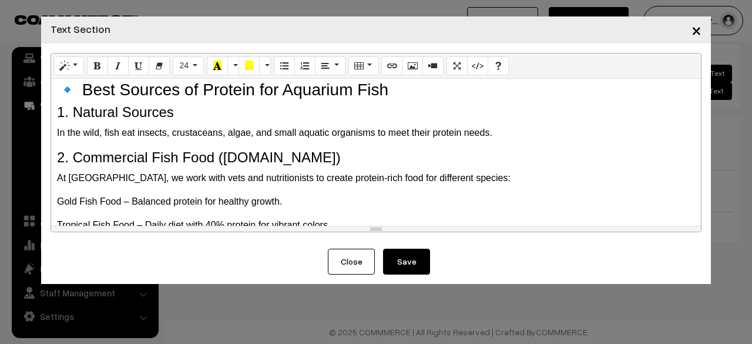
scroll to position [438, 0]
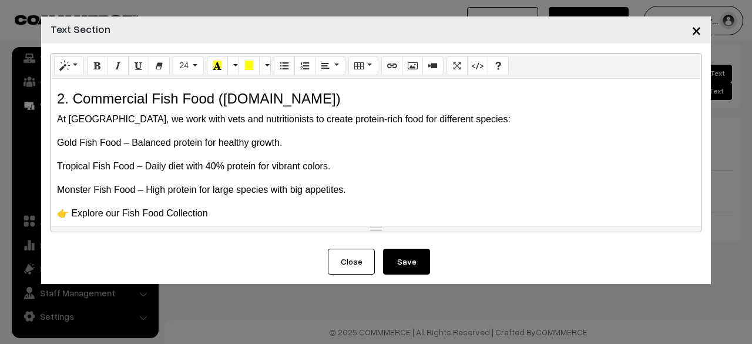
click at [394, 155] on div "🐟 Do Fish Need Protein? Importance of Protein in Fish Food & Aquarium Nutrition…" at bounding box center [376, 152] width 650 height 147
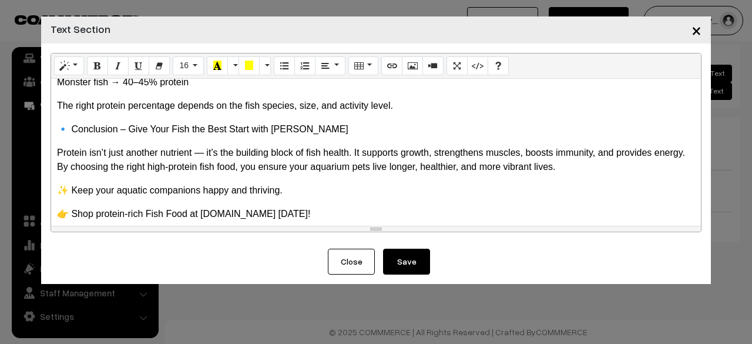
scroll to position [697, 0]
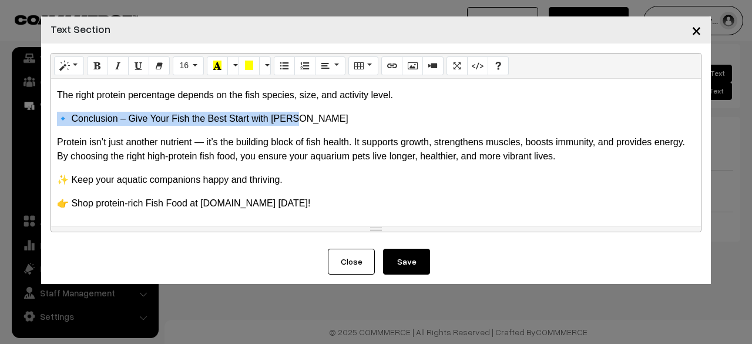
drag, startPoint x: 55, startPoint y: 117, endPoint x: 313, endPoint y: 122, distance: 257.5
click at [313, 122] on div "🐟 Do Fish Need Protein? Importance of Protein in Fish Food & Aquarium Nutrition…" at bounding box center [376, 152] width 650 height 147
click at [72, 66] on button "Style" at bounding box center [69, 65] width 30 height 19
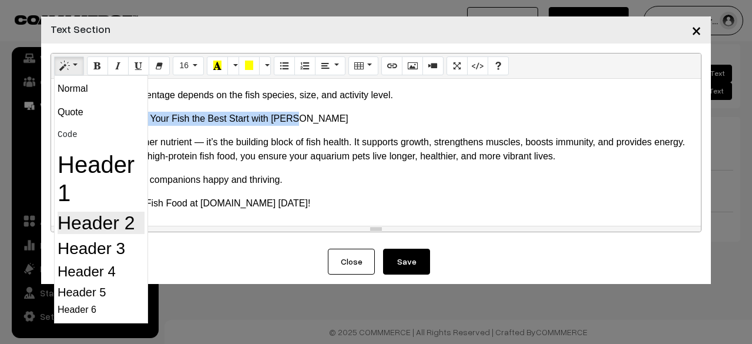
click at [120, 219] on h2 "Header 2" at bounding box center [101, 223] width 87 height 22
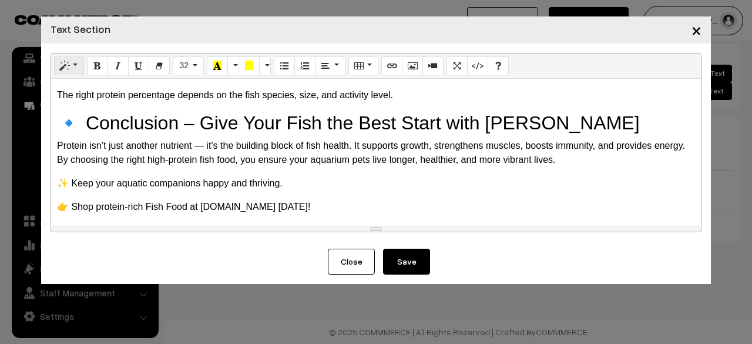
drag, startPoint x: 153, startPoint y: 130, endPoint x: 67, endPoint y: 61, distance: 110.8
click at [67, 61] on icon "Style" at bounding box center [65, 65] width 8 height 9
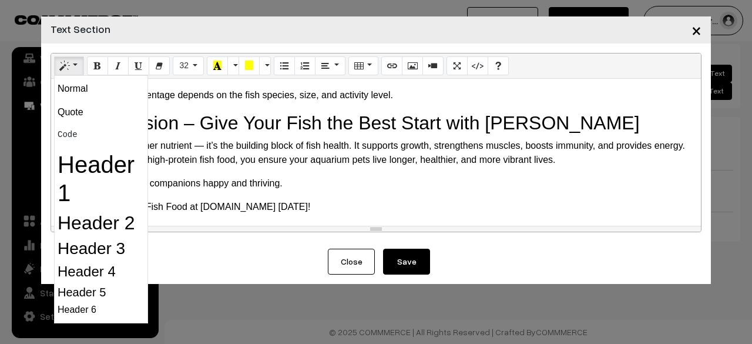
click at [98, 259] on div "Normal Quote Code Header 1 Header 2 Header 3 Header 4 Header 5 Header 6" at bounding box center [101, 199] width 94 height 248
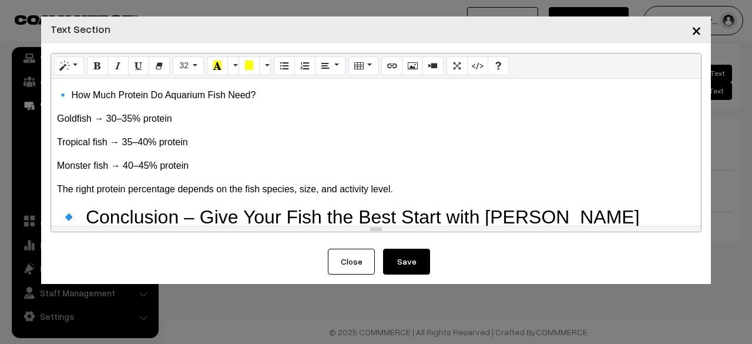
scroll to position [701, 0]
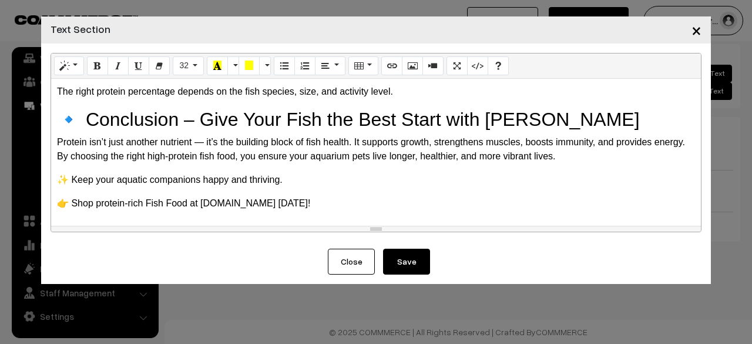
click at [235, 122] on h2 "🔹 Conclusion – Give Your Fish the Best Start with Tunai" at bounding box center [376, 119] width 638 height 22
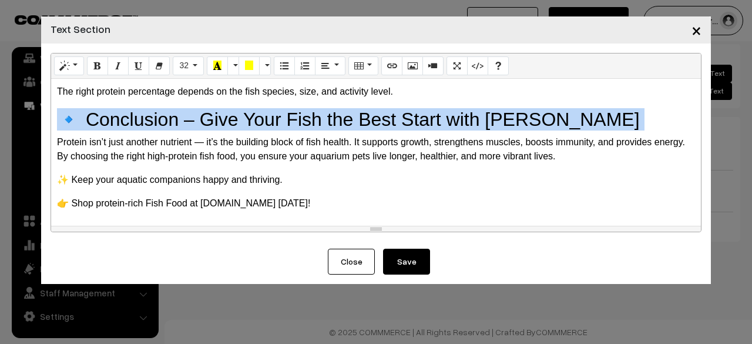
click at [235, 122] on h2 "🔹 Conclusion – Give Your Fish the Best Start with Tunai" at bounding box center [376, 119] width 638 height 22
click at [61, 65] on icon "Style" at bounding box center [65, 65] width 8 height 9
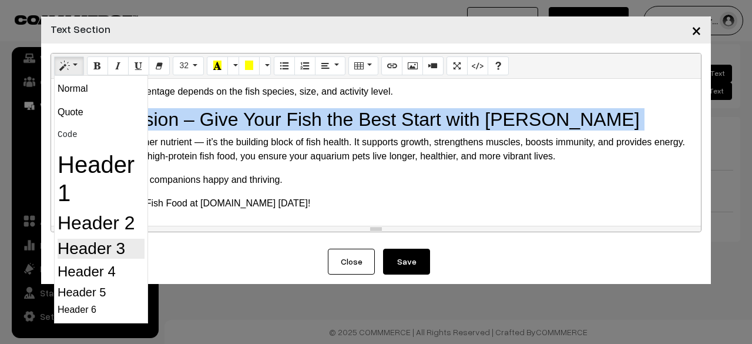
click at [100, 250] on h3 "Header 3" at bounding box center [101, 249] width 87 height 20
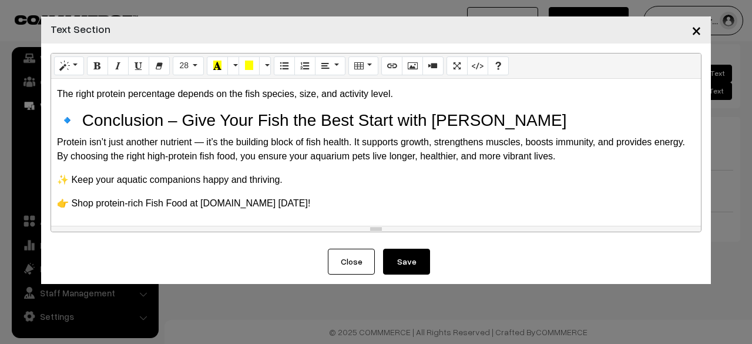
scroll to position [698, 0]
click at [363, 173] on p "✨ Keep your aquatic companions happy and thriving." at bounding box center [376, 180] width 638 height 14
click at [80, 140] on p "Protein isn’t just another nutrient — it’s the building block of fish health. I…" at bounding box center [376, 150] width 638 height 28
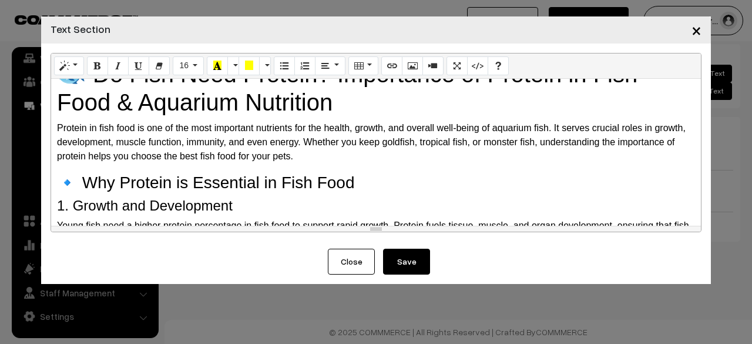
scroll to position [0, 0]
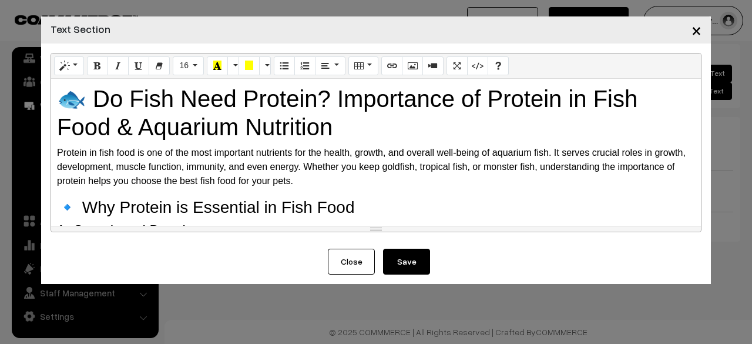
click at [54, 149] on div "🐟 Do Fish Need Protein? Importance of Protein in Fish Food & Aquarium Nutrition…" at bounding box center [376, 152] width 650 height 147
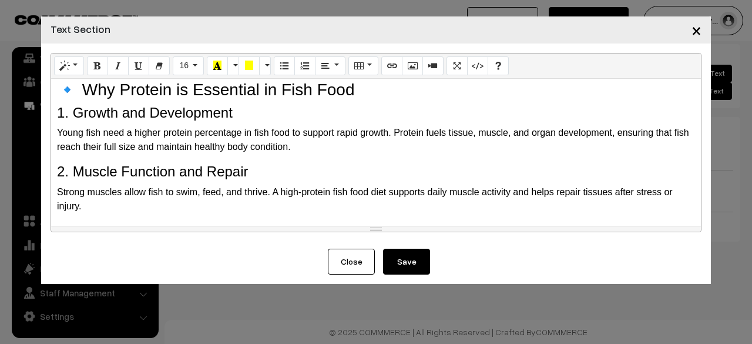
click at [56, 109] on div "🐟 Do Fish Need Protein? Importance of Protein in Fish Food & Aquarium Nutrition…" at bounding box center [376, 152] width 650 height 147
click at [57, 129] on p "Young fish need a higher protein percentage in fish food to support rapid growt…" at bounding box center [376, 140] width 638 height 28
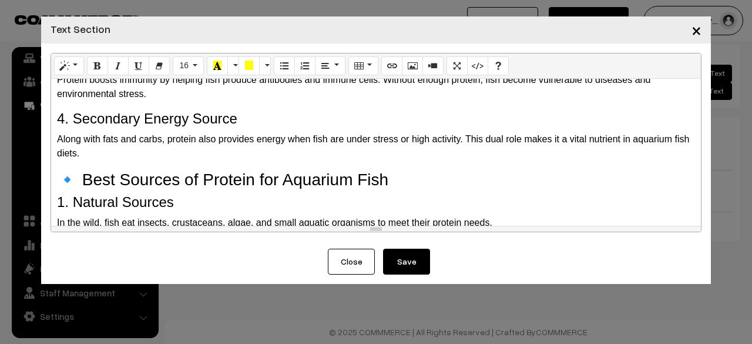
scroll to position [294, 0]
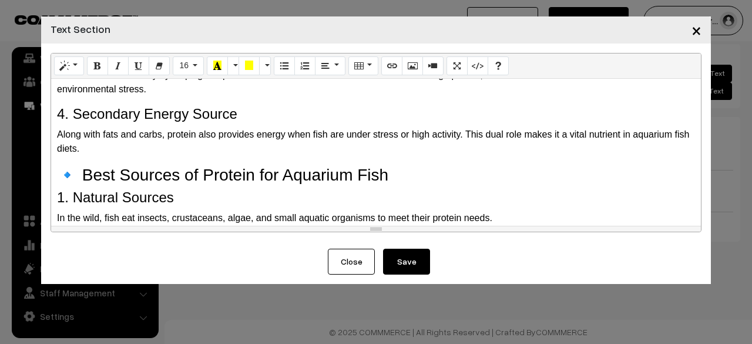
click at [82, 175] on h3 "🔹 Best Sources of Protein for Aquarium Fish" at bounding box center [376, 175] width 638 height 20
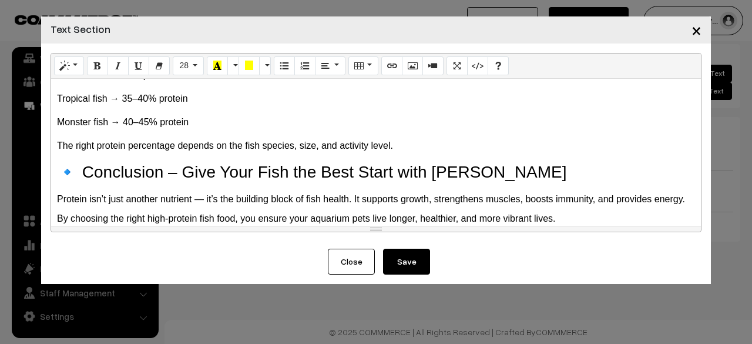
scroll to position [704, 0]
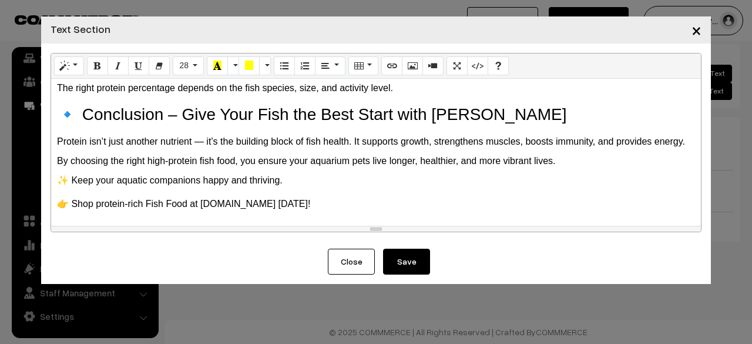
click at [85, 113] on h3 "🔹 Conclusion – Give Your Fish the Best Start with Tunai" at bounding box center [376, 115] width 638 height 20
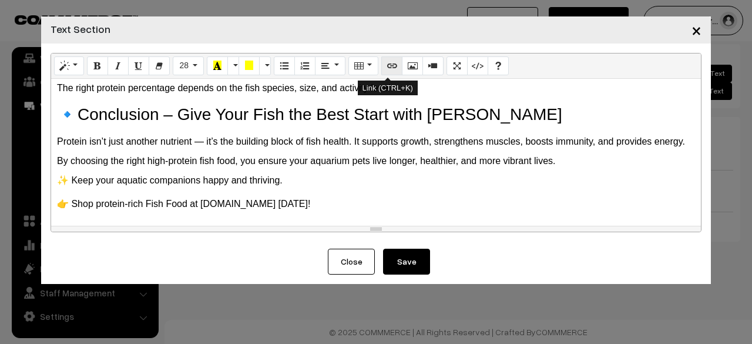
click at [381, 66] on button "Link (CTRL+K)" at bounding box center [391, 65] width 21 height 19
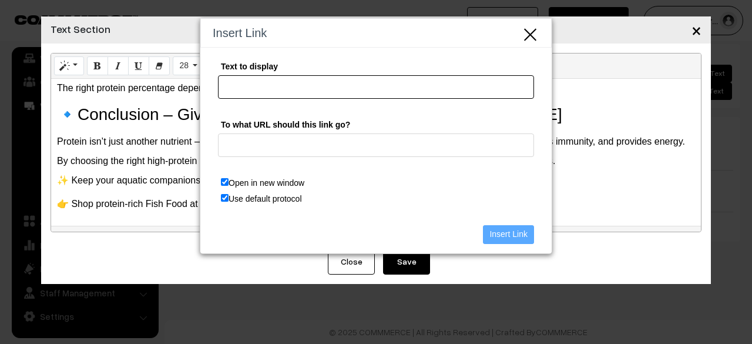
click at [252, 88] on input "Text to display" at bounding box center [376, 87] width 316 height 24
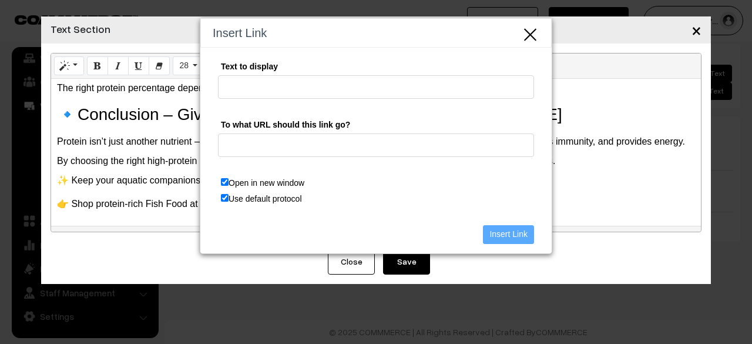
click at [527, 36] on icon "Close" at bounding box center [531, 33] width 18 height 19
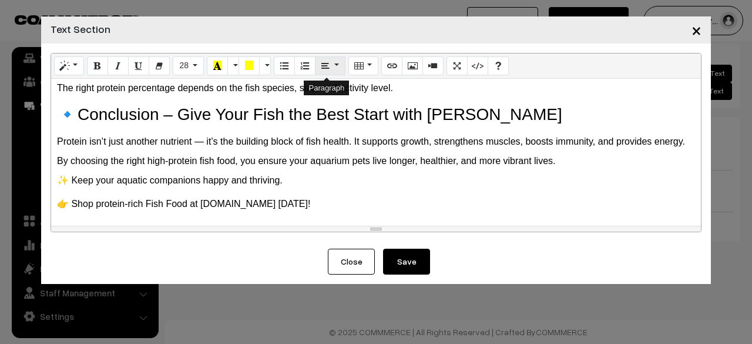
click at [333, 67] on button "Paragraph" at bounding box center [330, 65] width 30 height 19
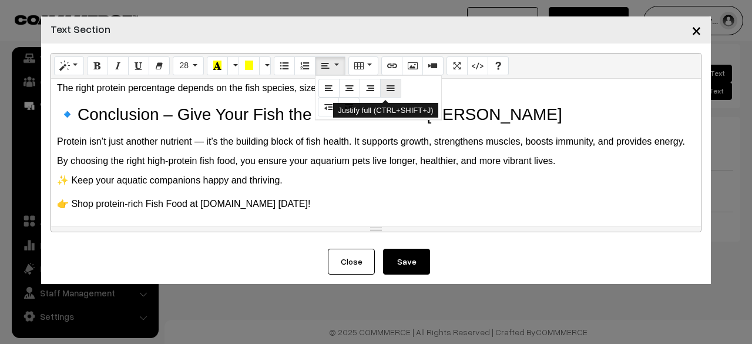
click at [388, 92] on icon "Justify full (CTRL+SHIFT+J)" at bounding box center [391, 87] width 8 height 9
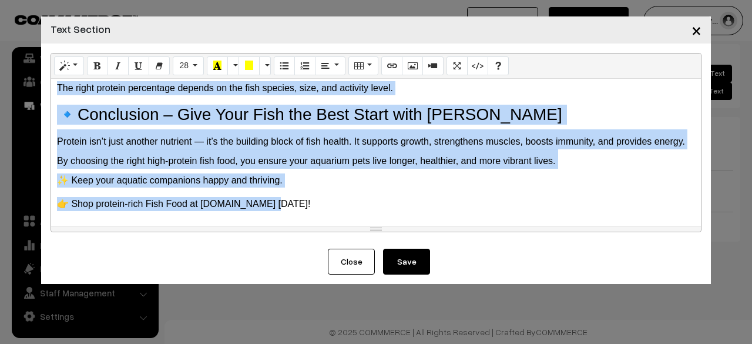
drag, startPoint x: 61, startPoint y: 96, endPoint x: 268, endPoint y: 228, distance: 245.5
click at [268, 228] on div "Normal Quote Code Header 1 Header 2 Header 3 Header 4 Header 5 Header 6 28 8 9 …" at bounding box center [376, 142] width 651 height 179
click at [334, 69] on button "Paragraph" at bounding box center [330, 65] width 30 height 19
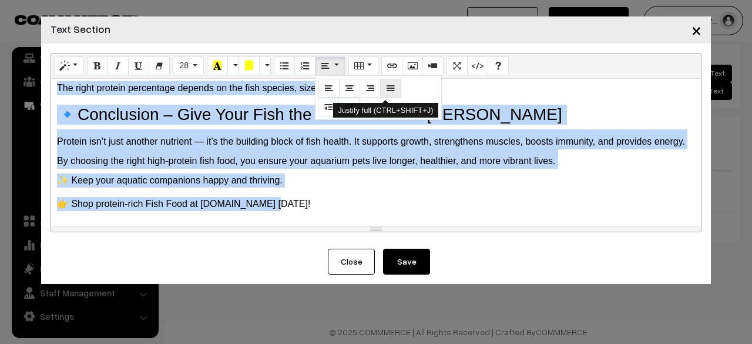
click at [387, 86] on icon "Justify full (CTRL+SHIFT+J)" at bounding box center [391, 87] width 8 height 9
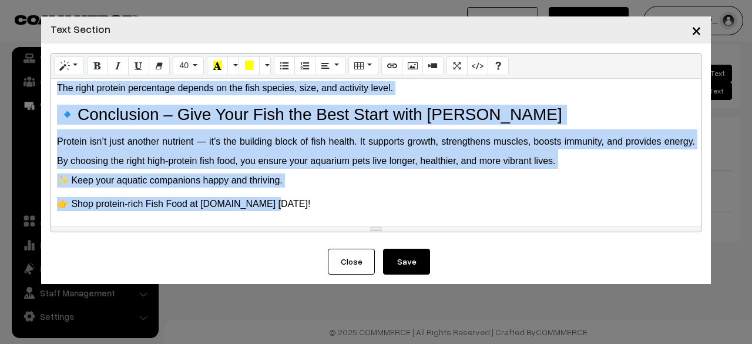
click at [404, 192] on div "🐟 Do Fish Need Protein? Importance of Protein in Fish Food & Aquarium Nutrition…" at bounding box center [376, 152] width 650 height 147
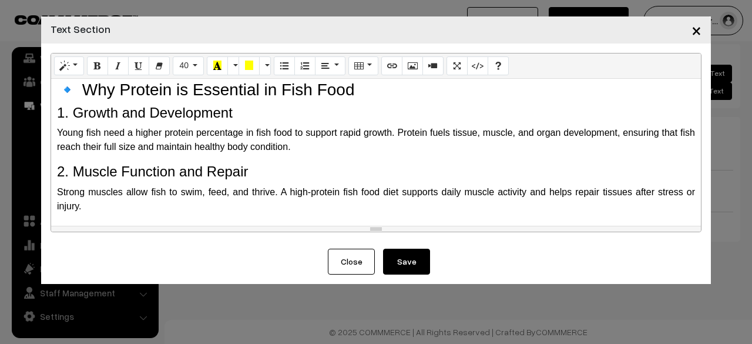
scroll to position [0, 0]
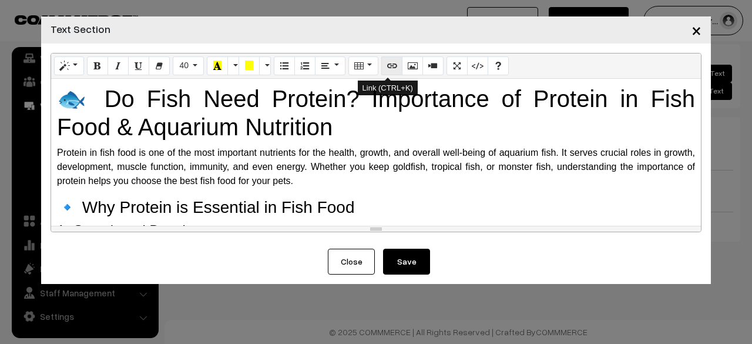
click at [390, 66] on icon "Link (CTRL+K)" at bounding box center [392, 65] width 8 height 9
type input "🐟 Do Fish Need Protein? Importance of Protein in Fish Food & Aquarium Nutrition…"
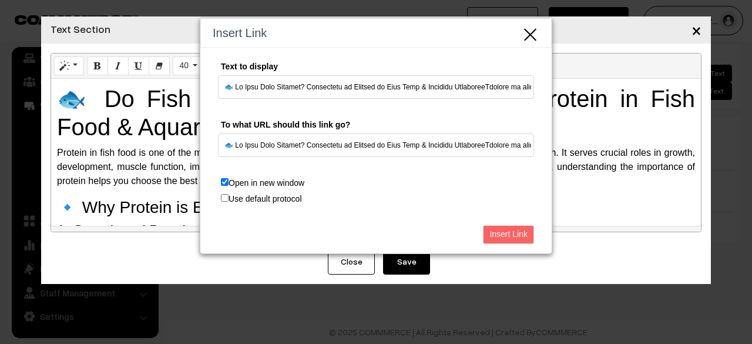
click at [585, 115] on div "Insert Link Text to display To what URL should this link go? Open in new window…" at bounding box center [376, 172] width 752 height 344
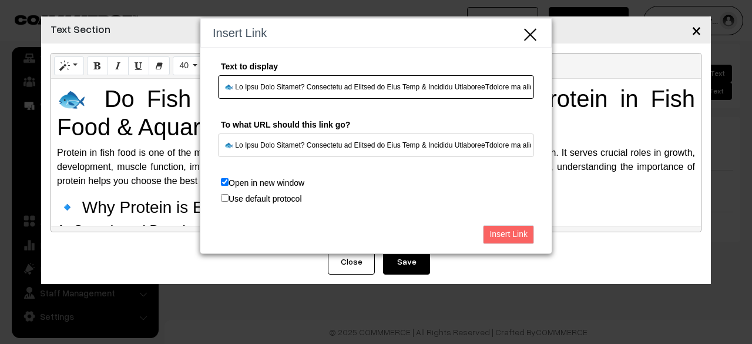
click at [421, 86] on input "Text to display" at bounding box center [376, 87] width 316 height 24
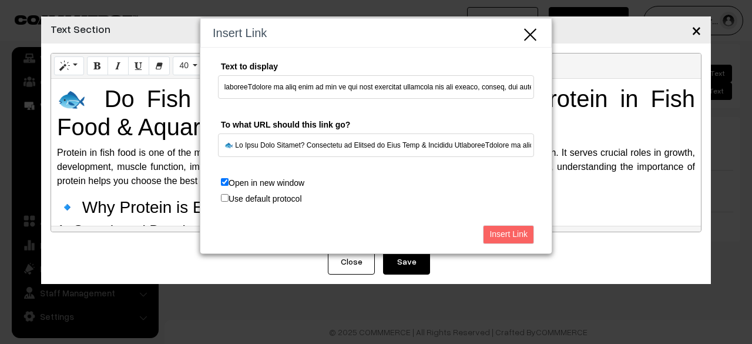
click at [223, 198] on input "Use default protocol" at bounding box center [225, 198] width 8 height 8
checkbox input "true"
click at [229, 177] on label "Open in new window" at bounding box center [262, 183] width 89 height 15
click at [229, 178] on input "Open in new window" at bounding box center [225, 182] width 8 height 8
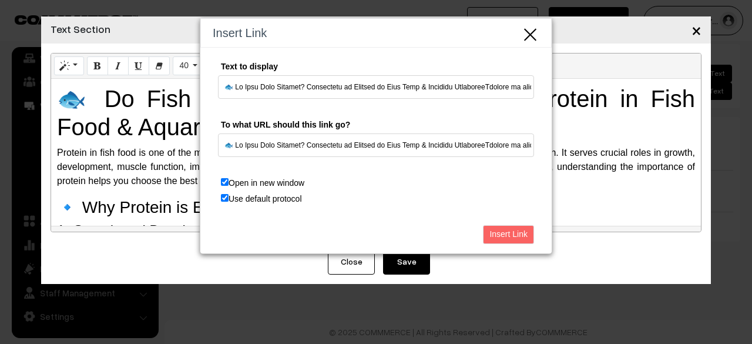
checkbox input "false"
click at [509, 230] on input "Insert Link" at bounding box center [508, 234] width 51 height 19
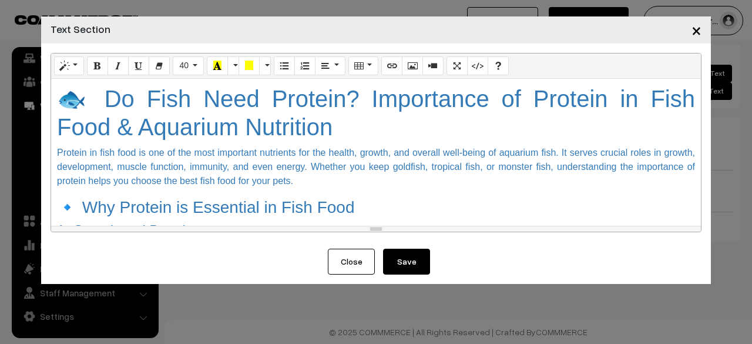
click at [379, 200] on h3 "🔹 Why Protein is Essential in Fish Food" at bounding box center [376, 207] width 638 height 20
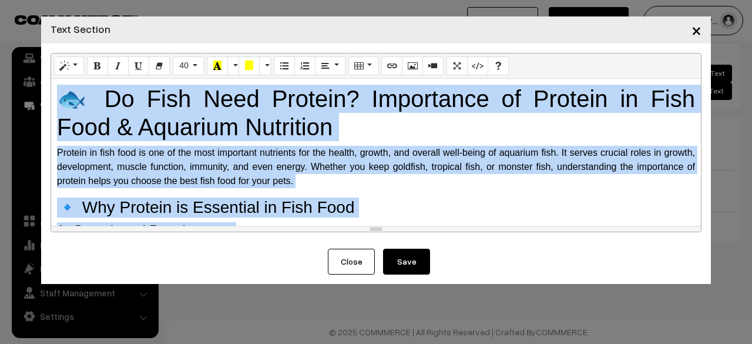
click at [449, 140] on h1 "🐟 Do Fish Need Protein? Importance of Protein in Fish Food & Aquarium Nutrition" at bounding box center [376, 113] width 638 height 56
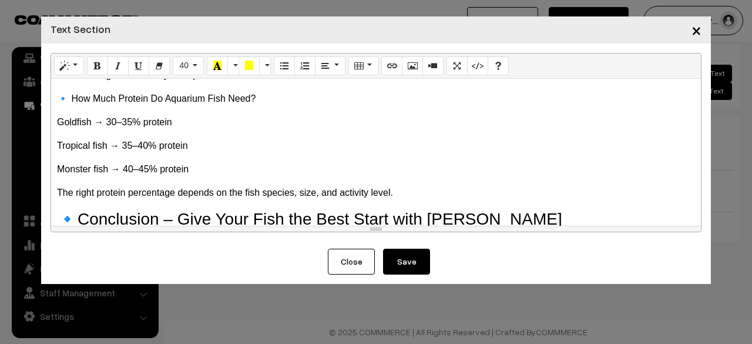
scroll to position [704, 0]
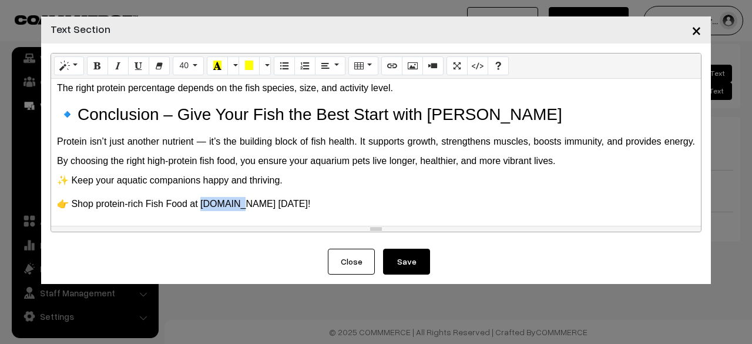
drag, startPoint x: 233, startPoint y: 203, endPoint x: 202, endPoint y: 206, distance: 31.9
click at [202, 206] on p "👉 Shop protein-rich Fish Food at Tunai.in today!" at bounding box center [376, 204] width 638 height 14
click at [388, 65] on icon "Link (CTRL+K)" at bounding box center [392, 65] width 8 height 9
type input "Tunai.in"
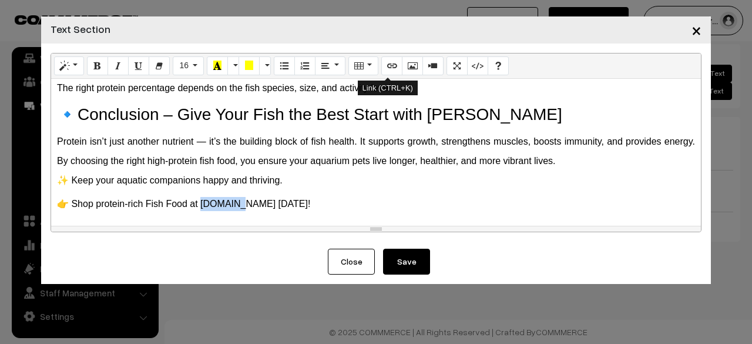
checkbox input "true"
checkbox input "false"
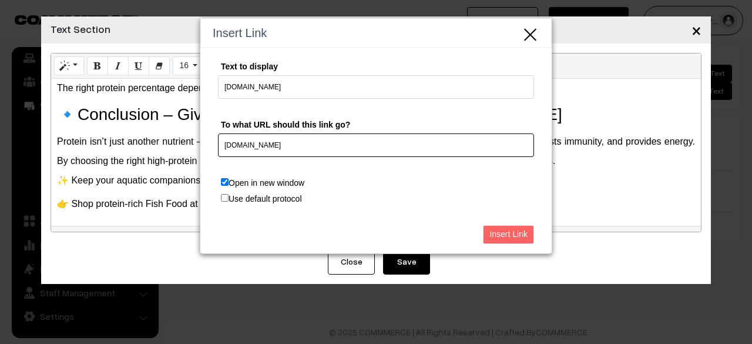
click at [226, 146] on input "Tunai.in" at bounding box center [376, 145] width 316 height 24
type input "[DOMAIN_NAME]"
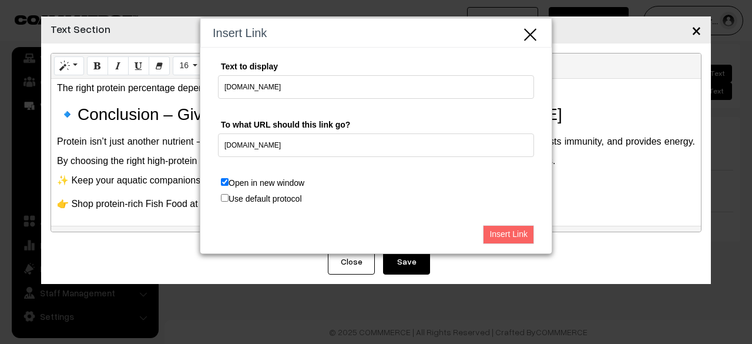
click at [493, 231] on input "Insert Link" at bounding box center [508, 234] width 51 height 19
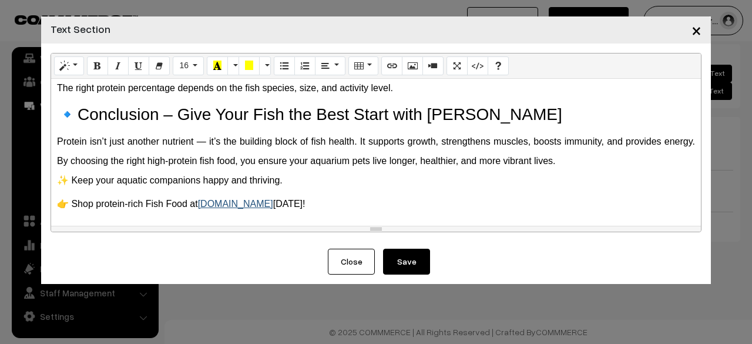
click at [216, 205] on link "Tunai.in" at bounding box center [235, 204] width 75 height 10
click at [221, 229] on link "[DOMAIN_NAME]" at bounding box center [235, 230] width 61 height 9
click at [226, 202] on link "Tunai.in" at bounding box center [235, 204] width 75 height 10
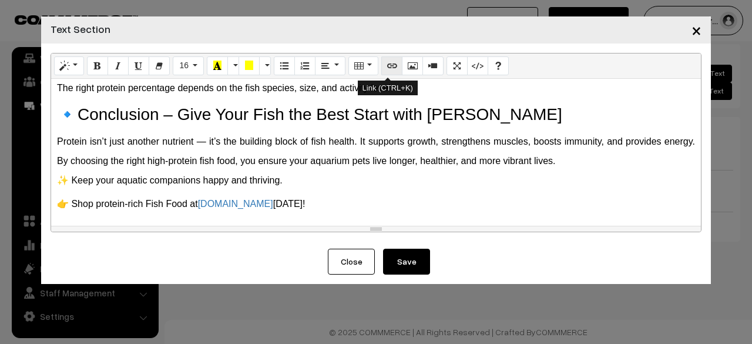
click at [381, 68] on button "Link (CTRL+K)" at bounding box center [391, 65] width 21 height 19
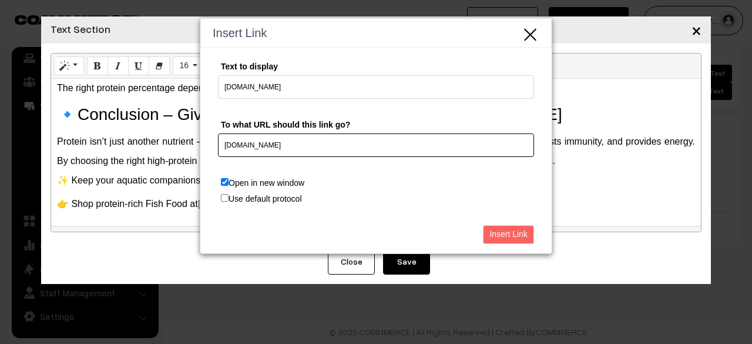
drag, startPoint x: 372, startPoint y: 141, endPoint x: 180, endPoint y: 156, distance: 192.2
click at [180, 156] on div "Insert Link Text to display Tunai.in To what URL should this link go? tunai.in …" at bounding box center [376, 172] width 752 height 344
paste input "https://tunai.in/"
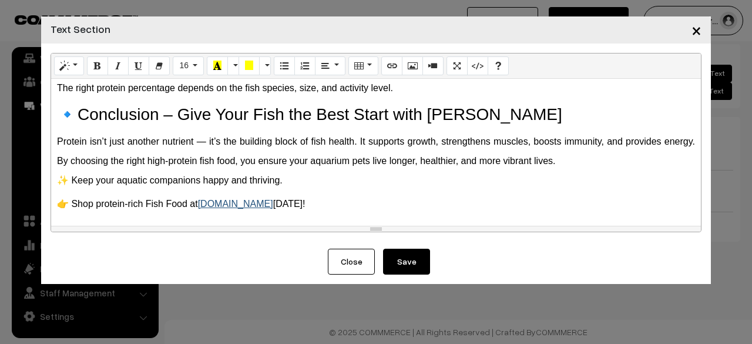
click at [225, 205] on link "Tunai.in" at bounding box center [235, 204] width 75 height 10
drag, startPoint x: 226, startPoint y: 202, endPoint x: 213, endPoint y: 227, distance: 29.2
click at [213, 227] on link "https://tunai.in/" at bounding box center [245, 230] width 81 height 9
click at [390, 64] on icon "Link (CTRL+K)" at bounding box center [392, 65] width 8 height 9
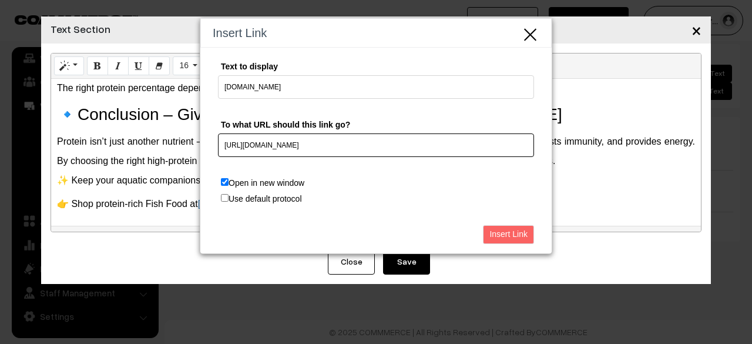
drag, startPoint x: 398, startPoint y: 136, endPoint x: 122, endPoint y: 172, distance: 278.5
click at [122, 172] on div "Insert Link Text to display Tunai.in To what URL should this link go? https://t…" at bounding box center [376, 172] width 752 height 344
paste input "categories/tunai-fish-food"
type input "https://tunai.in/categories/tunai-fish-food"
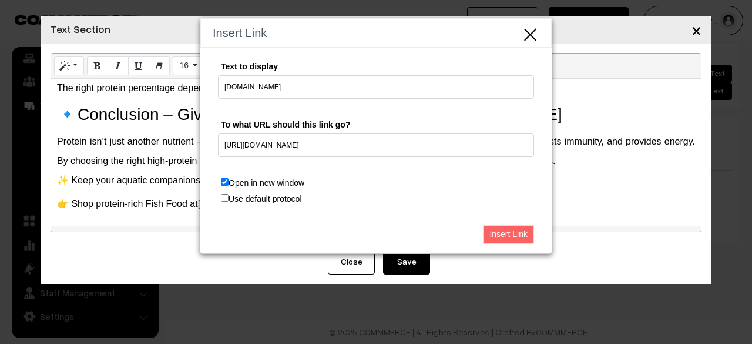
click at [503, 230] on input "Insert Link" at bounding box center [508, 234] width 51 height 19
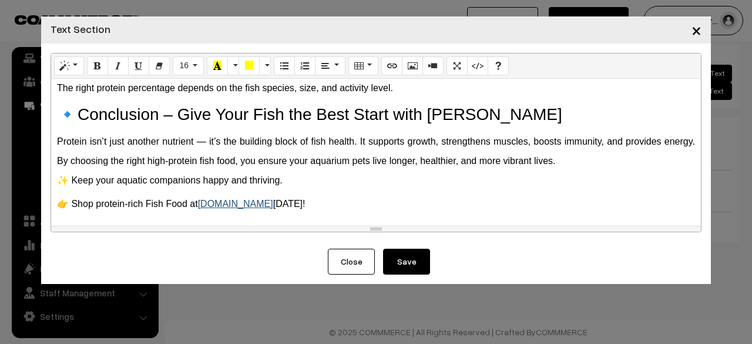
click at [229, 202] on link "Tunai.in" at bounding box center [235, 204] width 75 height 10
drag, startPoint x: 227, startPoint y: 206, endPoint x: 210, endPoint y: 227, distance: 27.1
click at [210, 227] on link "https://tunai.in/categories/tunai-fish-food" at bounding box center [245, 230] width 81 height 9
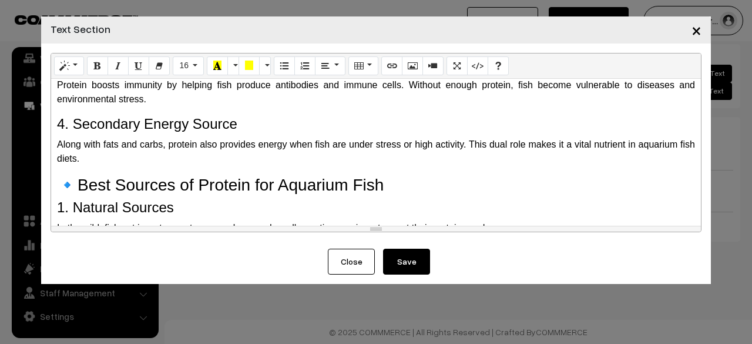
scroll to position [411, 0]
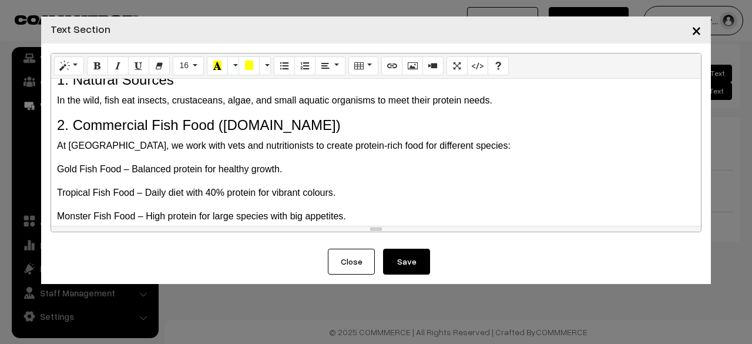
click at [409, 260] on button "Save" at bounding box center [406, 262] width 47 height 26
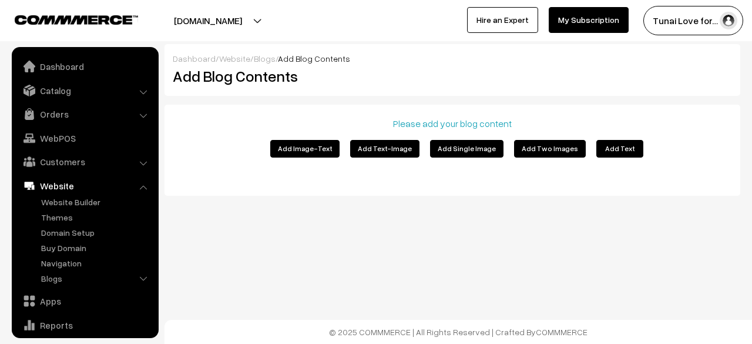
scroll to position [80, 0]
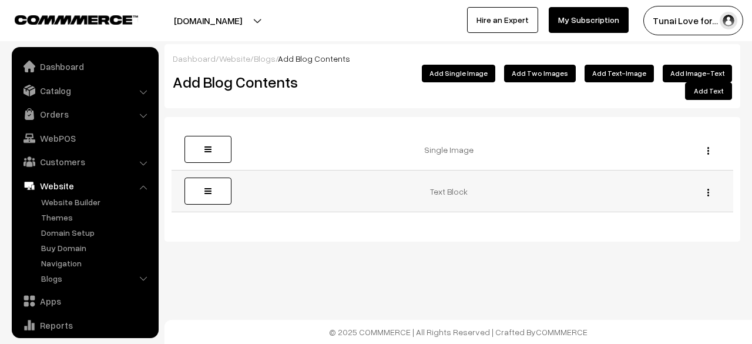
scroll to position [80, 0]
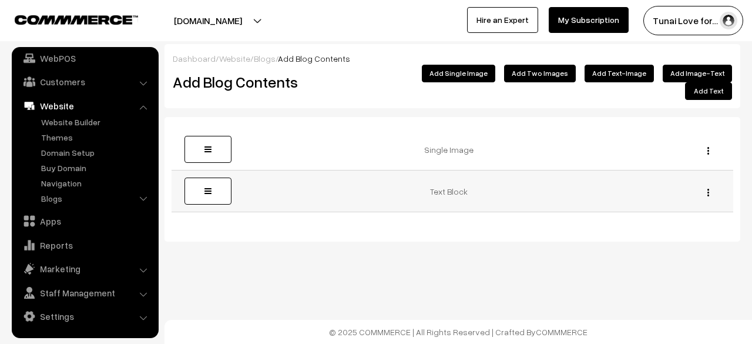
click at [707, 187] on button "button" at bounding box center [708, 191] width 3 height 9
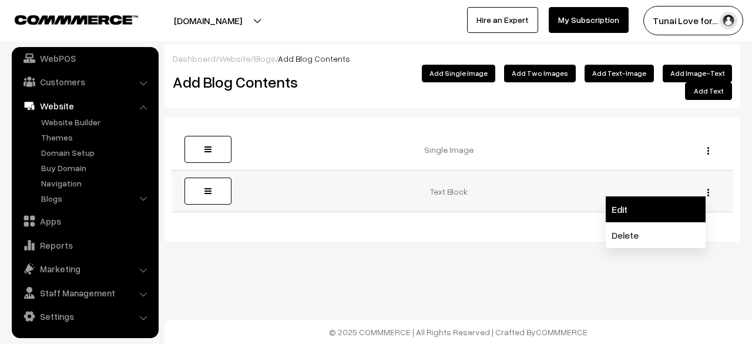
click at [672, 203] on link "Edit" at bounding box center [656, 209] width 100 height 26
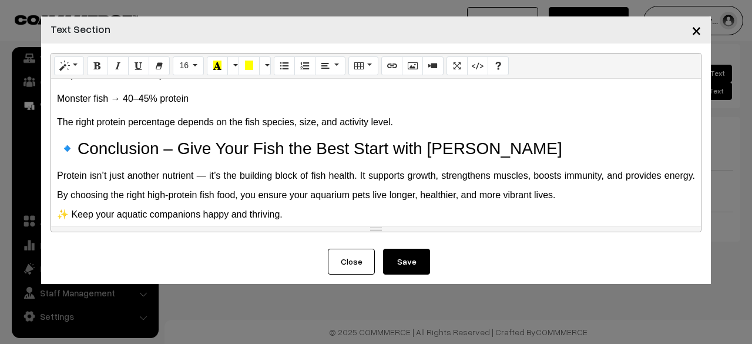
scroll to position [704, 0]
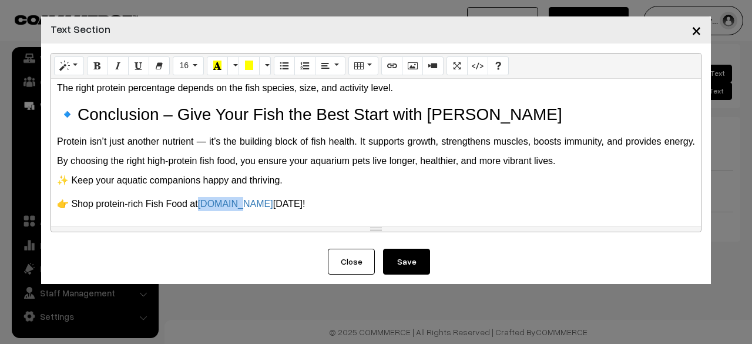
drag, startPoint x: 235, startPoint y: 205, endPoint x: 201, endPoint y: 209, distance: 34.3
click at [201, 209] on p "👉 Shop protein-rich Fish Food at [DOMAIN_NAME] [DATE]!" at bounding box center [376, 204] width 638 height 14
click at [214, 67] on icon "Recent Color" at bounding box center [217, 65] width 8 height 9
click at [284, 207] on p "👉 Shop protein-rich Fish Food at [DOMAIN_NAME] [DATE]!" at bounding box center [376, 204] width 638 height 14
drag, startPoint x: 233, startPoint y: 204, endPoint x: 206, endPoint y: 213, distance: 29.2
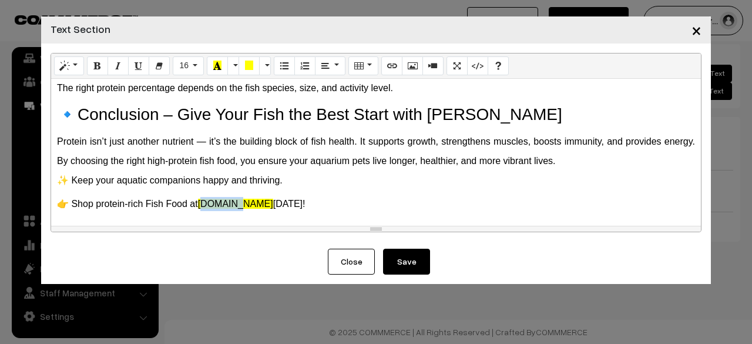
click at [206, 213] on div "🐟 Do Fish Need Protein? Importance of Protein in Fish Food & Aquarium Nutrition…" at bounding box center [376, 152] width 650 height 147
click at [234, 203] on p "👉 Shop protein-rich Fish Food at [DOMAIN_NAME] [DATE]!" at bounding box center [376, 204] width 638 height 14
click at [241, 212] on div "🐟 Do Fish Need Protein? Importance of Protein in Fish Food & Aquarium Nutrition…" at bounding box center [376, 152] width 650 height 147
drag, startPoint x: 234, startPoint y: 202, endPoint x: 202, endPoint y: 195, distance: 32.6
click at [202, 195] on div "🐟 Do Fish Need Protein? Importance of Protein in Fish Food & Aquarium Nutrition…" at bounding box center [376, 152] width 650 height 147
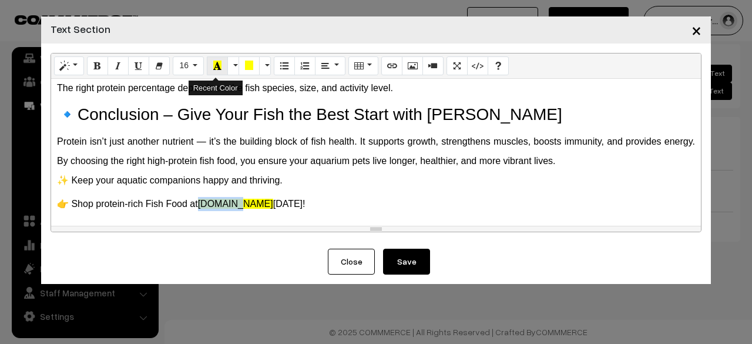
click at [219, 64] on icon "Recent Color" at bounding box center [217, 65] width 8 height 9
click at [234, 62] on button "More Color" at bounding box center [233, 65] width 12 height 19
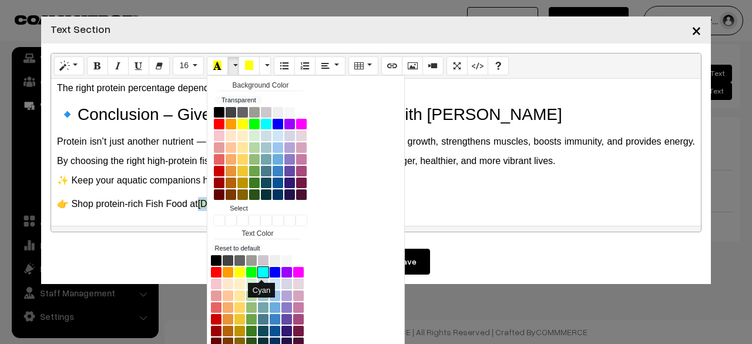
click at [257, 273] on button "Cyan" at bounding box center [263, 272] width 12 height 12
click at [440, 193] on div "🐟 Do Fish Need Protein? Importance of Protein in Fish Food & Aquarium Nutrition…" at bounding box center [376, 152] width 650 height 147
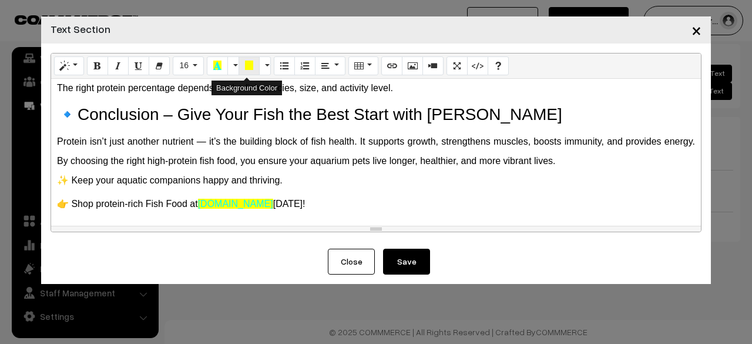
click at [245, 68] on icon "Background Color" at bounding box center [249, 65] width 8 height 9
click at [260, 64] on button "More Color" at bounding box center [265, 65] width 12 height 19
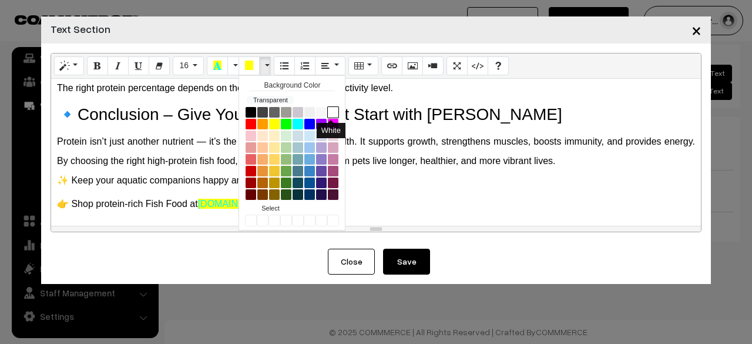
click at [334, 109] on button "White" at bounding box center [333, 112] width 12 height 12
click at [356, 198] on p "👉 Shop protein-rich Fish Food at Tunai.in today!" at bounding box center [376, 204] width 638 height 14
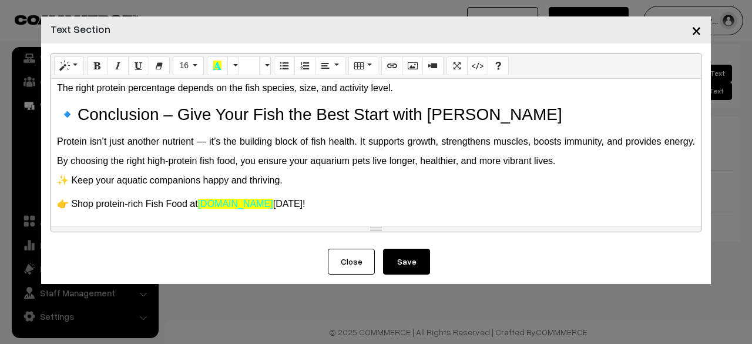
click at [283, 205] on p "👉 Shop protein-rich Fish Food at Tunai.in today!" at bounding box center [376, 204] width 638 height 14
click at [250, 72] on button "Background Color" at bounding box center [249, 65] width 21 height 19
click at [209, 203] on font "[DOMAIN_NAME]" at bounding box center [235, 204] width 75 height 10
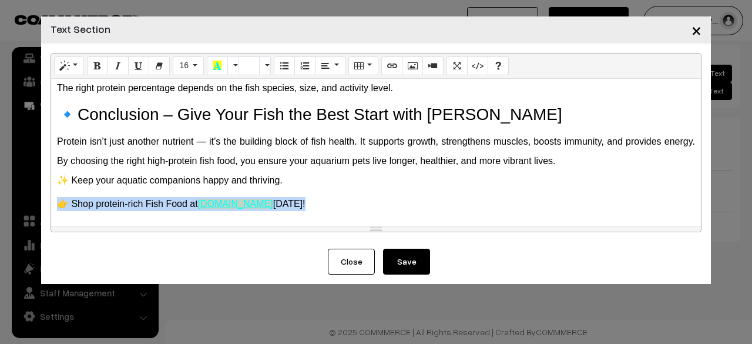
click at [209, 203] on font "[DOMAIN_NAME]" at bounding box center [235, 204] width 75 height 10
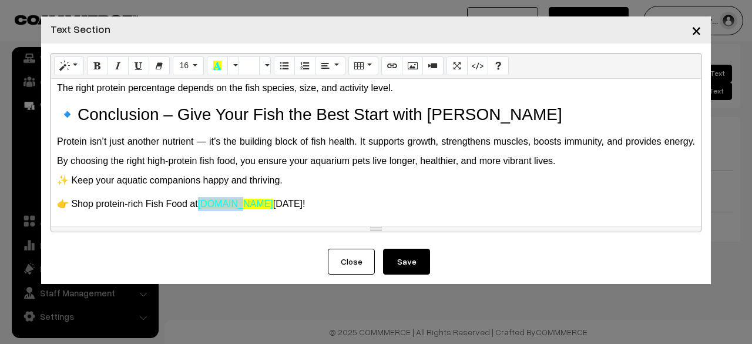
drag, startPoint x: 233, startPoint y: 202, endPoint x: 202, endPoint y: 194, distance: 32.2
click at [202, 194] on div "🐟 Do Fish Need Protein? Importance of Protein in Fish Food & Aquarium Nutrition…" at bounding box center [376, 152] width 650 height 147
click at [246, 67] on icon "Background Color" at bounding box center [249, 65] width 8 height 9
click at [322, 200] on p "👉 Shop protein-rich Fish Food at Tunai.in today!" at bounding box center [376, 204] width 638 height 14
click at [429, 255] on button "Save" at bounding box center [406, 262] width 47 height 26
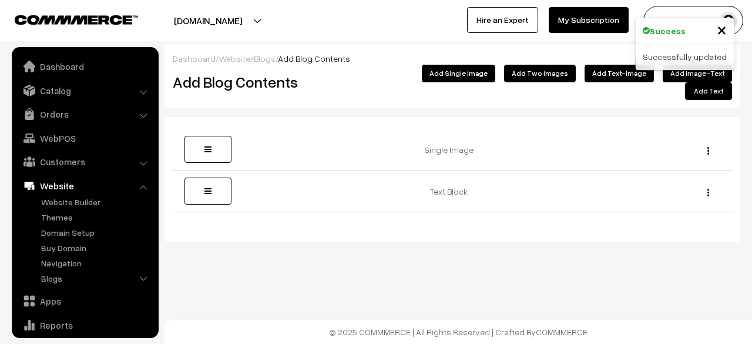
scroll to position [80, 0]
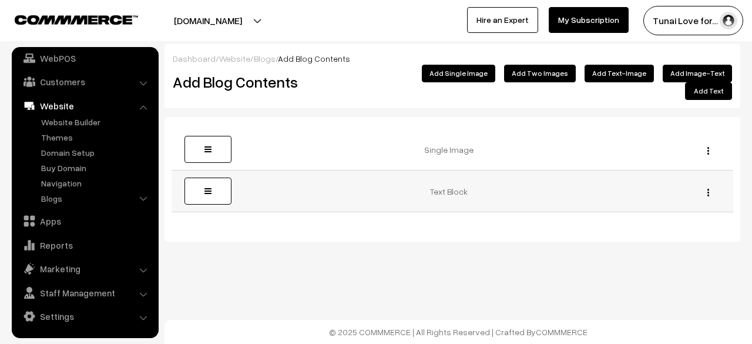
click at [709, 187] on button "button" at bounding box center [708, 191] width 3 height 9
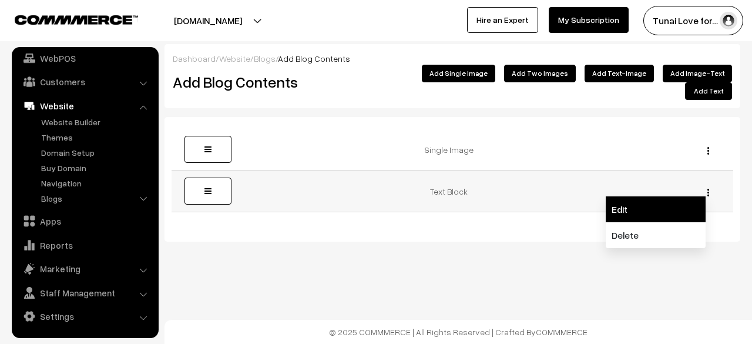
click at [671, 196] on link "Edit" at bounding box center [656, 209] width 100 height 26
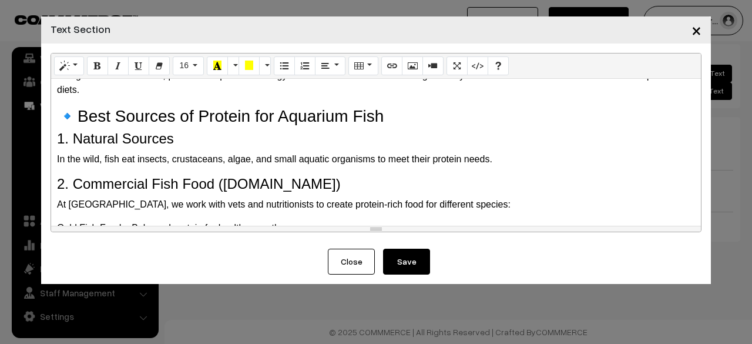
scroll to position [704, 0]
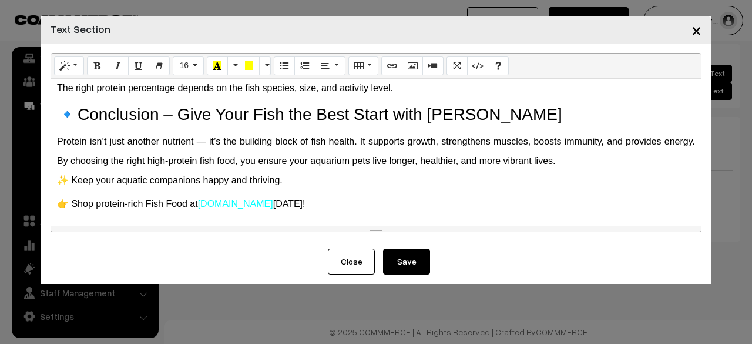
click at [230, 205] on font "[DOMAIN_NAME]" at bounding box center [235, 204] width 75 height 10
drag, startPoint x: 234, startPoint y: 204, endPoint x: 200, endPoint y: 204, distance: 34.1
click at [200, 204] on p "👉 Shop protein-rich Fish Food at [DOMAIN_NAME] [DATE]!" at bounding box center [376, 204] width 638 height 14
click at [201, 205] on link "[DOMAIN_NAME]" at bounding box center [235, 204] width 75 height 10
drag, startPoint x: 201, startPoint y: 205, endPoint x: 235, endPoint y: 203, distance: 34.2
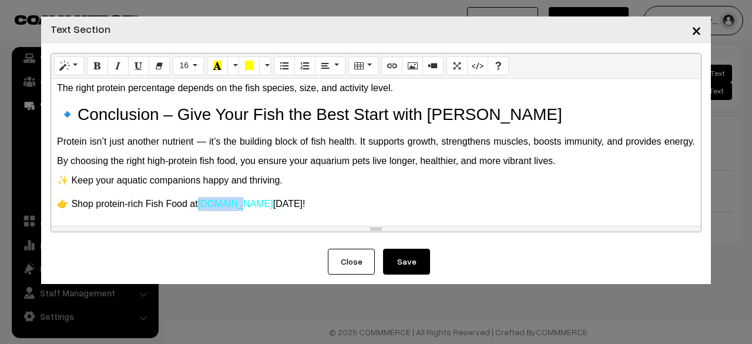
click at [235, 203] on p "👉 Shop protein-rich Fish Food at [DOMAIN_NAME] [DATE]!" at bounding box center [376, 204] width 638 height 14
click at [232, 66] on button "More Color" at bounding box center [233, 65] width 12 height 19
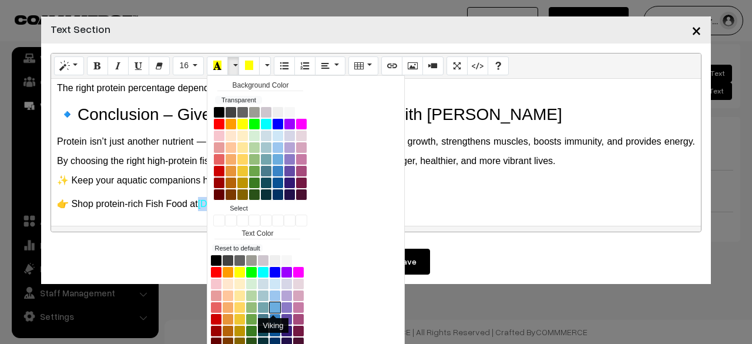
click at [269, 306] on button "Viking" at bounding box center [275, 307] width 12 height 12
click at [495, 194] on div "🐟 Do Fish Need Protein? Importance of Protein in Fish Food & Aquarium Nutrition…" at bounding box center [376, 152] width 650 height 147
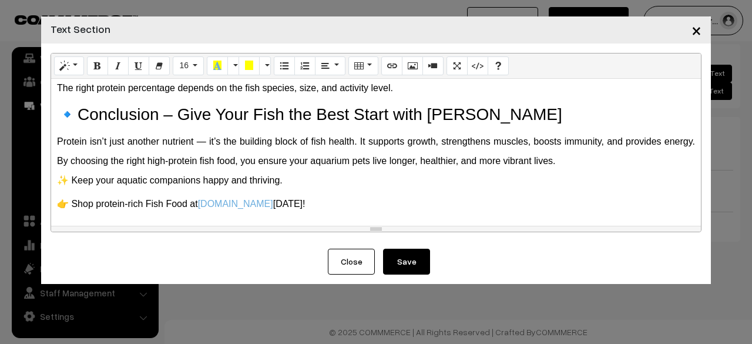
drag, startPoint x: 417, startPoint y: 260, endPoint x: 420, endPoint y: 269, distance: 8.6
click at [420, 269] on button "Save" at bounding box center [406, 262] width 47 height 26
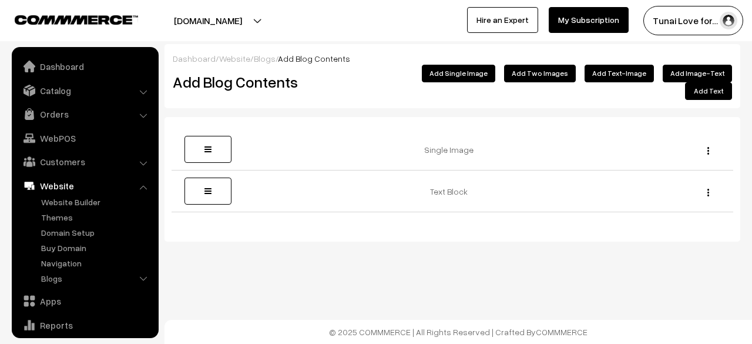
scroll to position [80, 0]
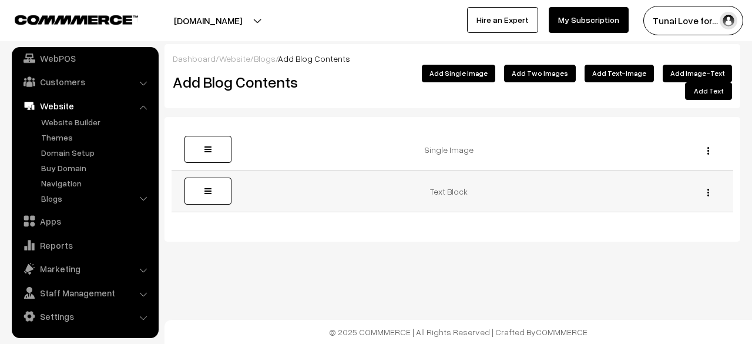
click at [708, 189] on img "button" at bounding box center [709, 193] width 2 height 8
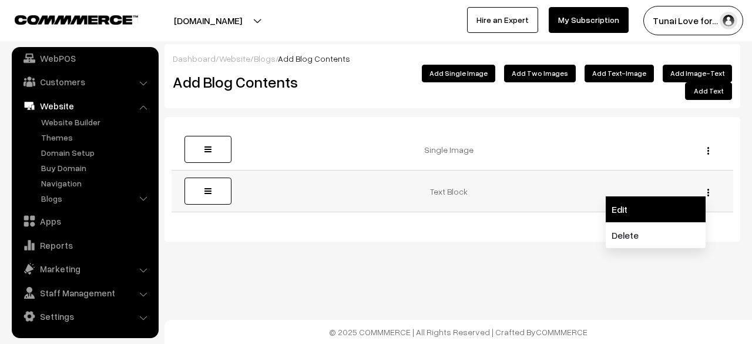
click at [629, 202] on link "Edit" at bounding box center [656, 209] width 100 height 26
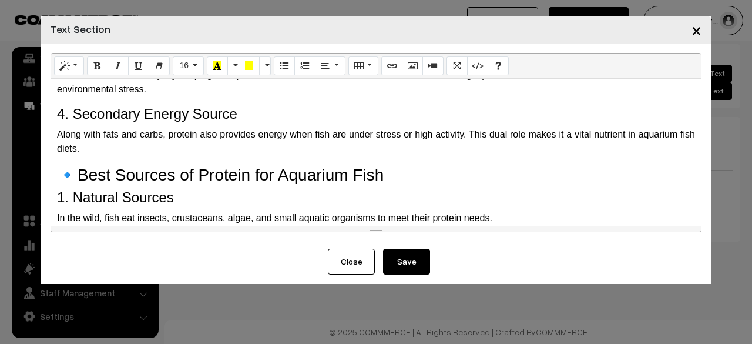
scroll to position [704, 0]
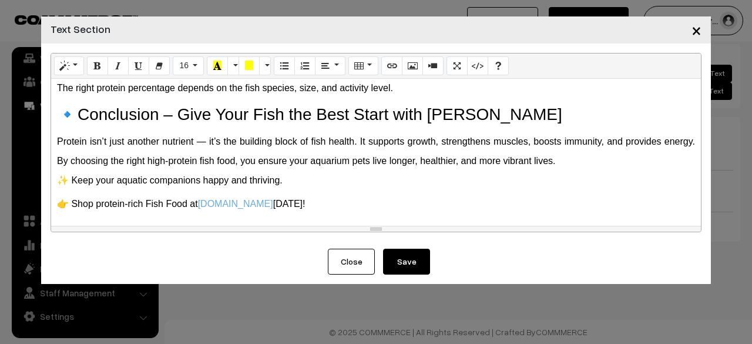
click at [418, 249] on button "Save" at bounding box center [406, 262] width 47 height 26
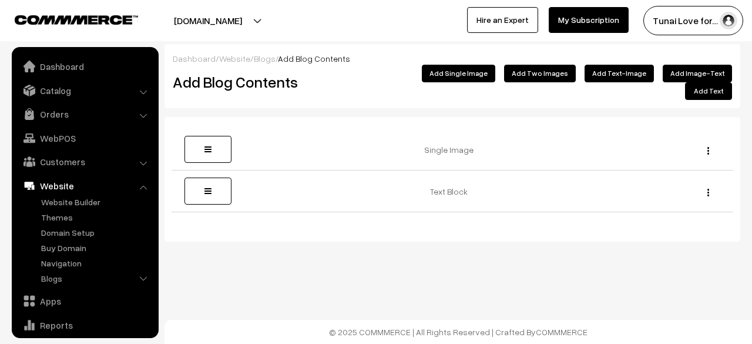
scroll to position [80, 0]
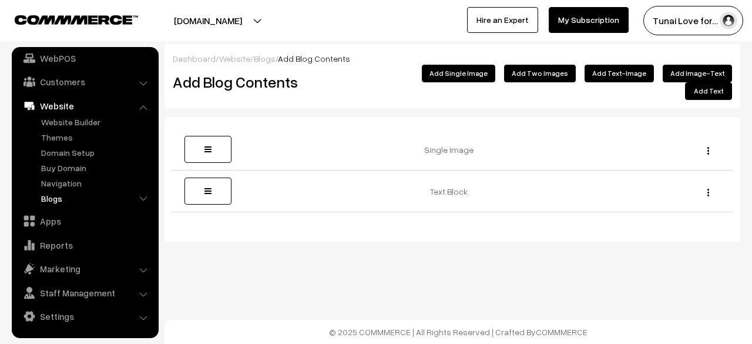
click at [38, 196] on link "Blogs" at bounding box center [96, 198] width 116 height 12
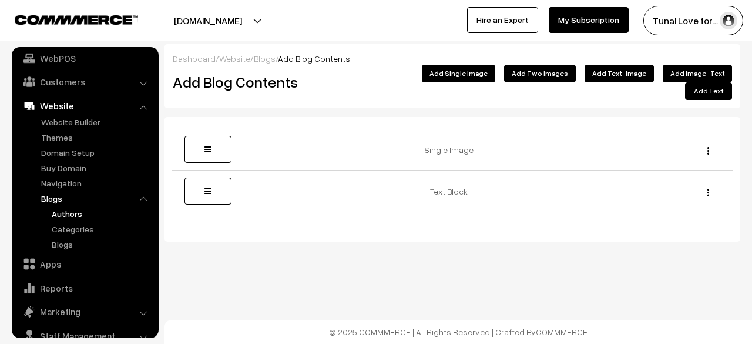
click at [66, 215] on link "Authors" at bounding box center [102, 213] width 106 height 12
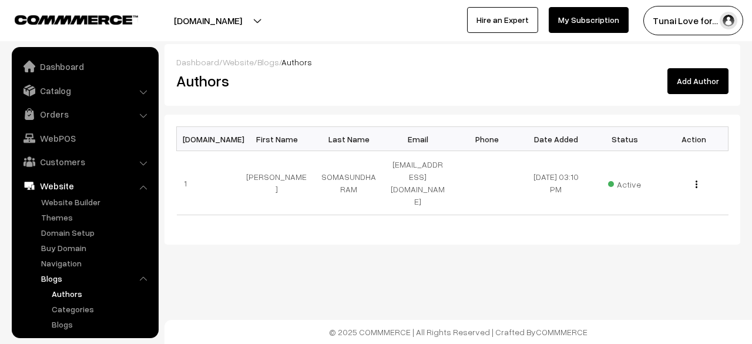
scroll to position [123, 0]
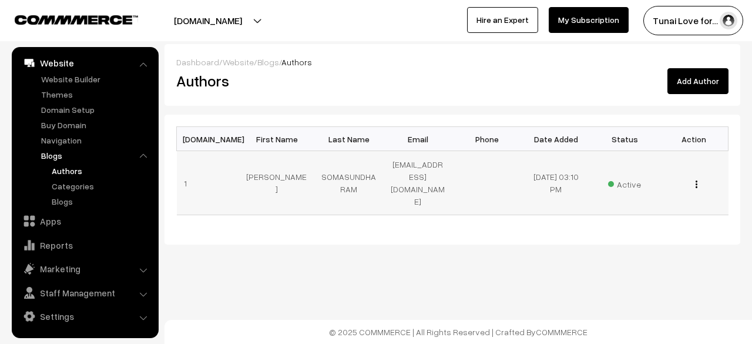
click at [696, 180] on img "button" at bounding box center [697, 184] width 2 height 8
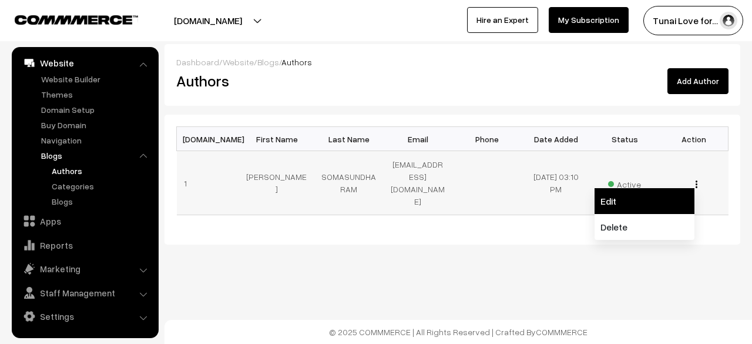
click at [665, 193] on link "Edit" at bounding box center [645, 201] width 100 height 26
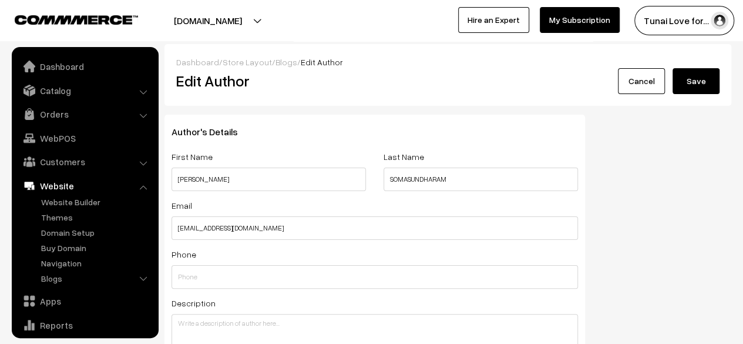
scroll to position [80, 0]
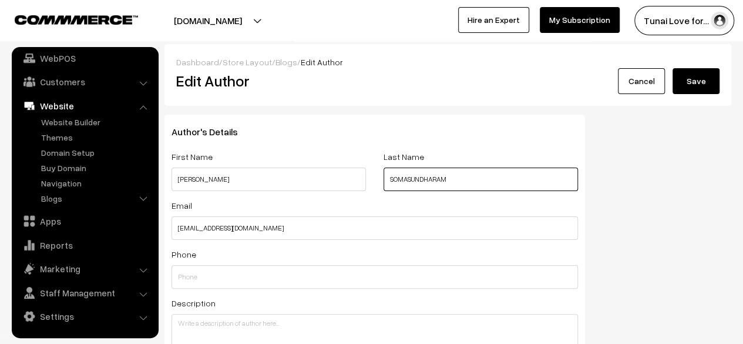
drag, startPoint x: 482, startPoint y: 179, endPoint x: 386, endPoint y: 193, distance: 97.5
click at [386, 193] on div "Last Name SOMASUNDHARAM" at bounding box center [481, 173] width 212 height 49
type input "S"
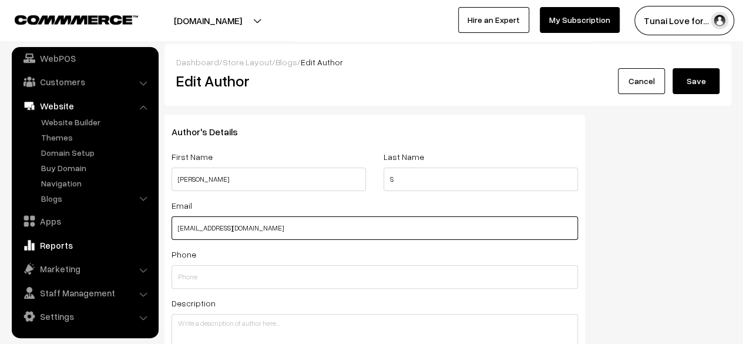
drag, startPoint x: 329, startPoint y: 237, endPoint x: 85, endPoint y: 252, distance: 244.9
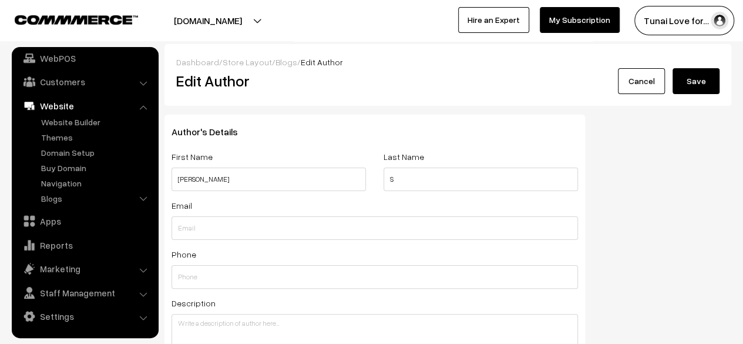
click at [695, 84] on button "Save" at bounding box center [696, 81] width 47 height 26
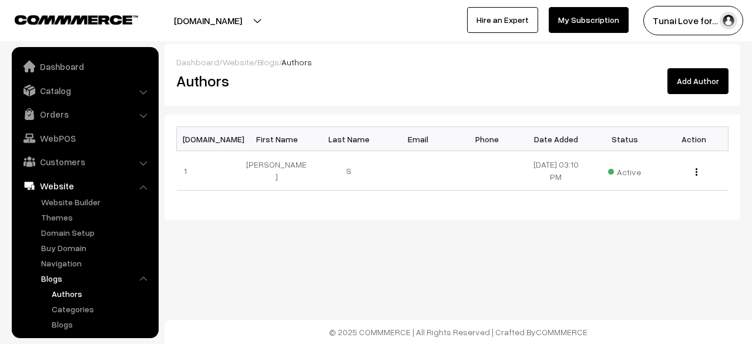
scroll to position [123, 0]
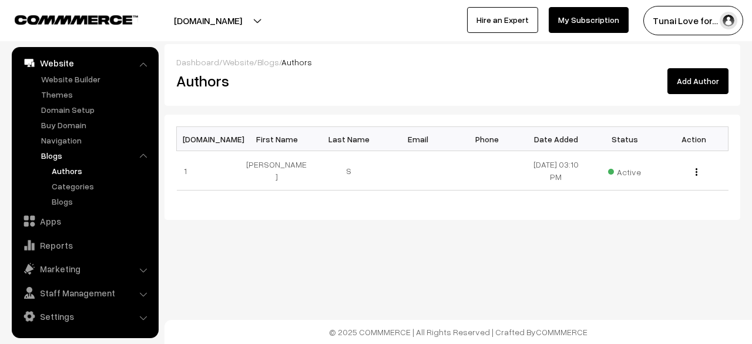
click at [143, 269] on li "Marketing Offers" at bounding box center [85, 268] width 141 height 21
click at [696, 175] on img "button" at bounding box center [697, 172] width 2 height 8
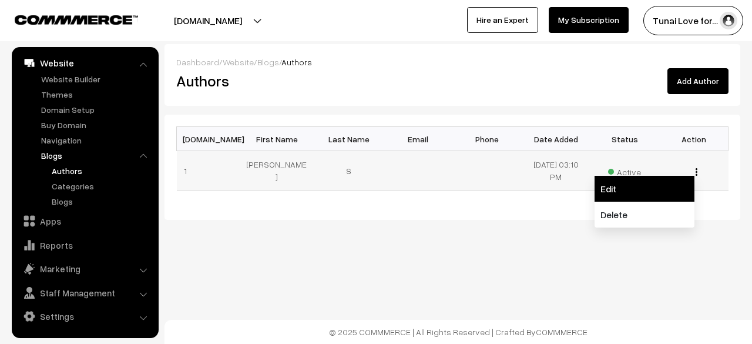
click at [671, 190] on link "Edit" at bounding box center [645, 189] width 100 height 26
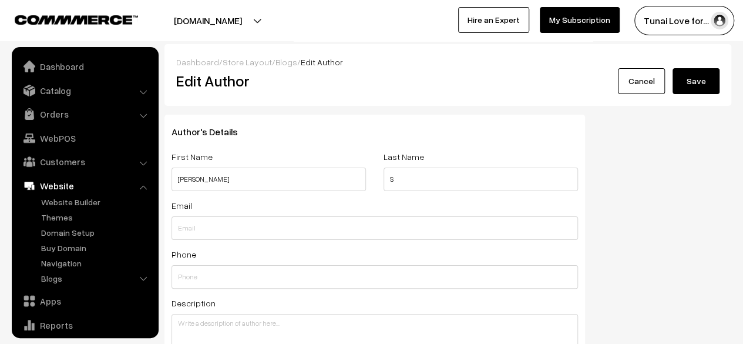
scroll to position [294, 0]
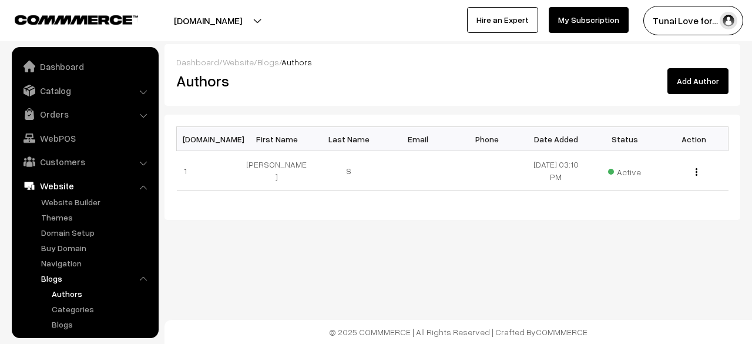
scroll to position [123, 0]
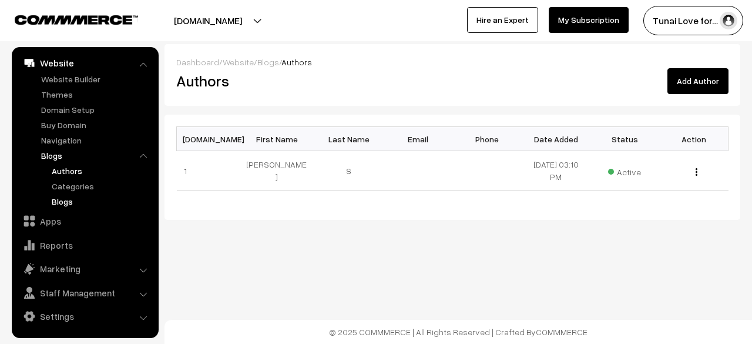
click at [96, 204] on link "Blogs" at bounding box center [102, 201] width 106 height 12
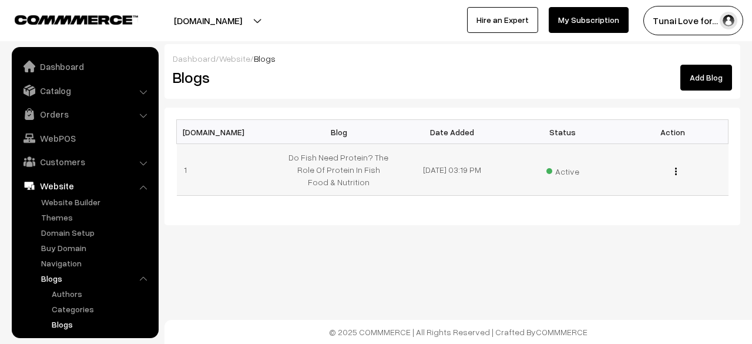
scroll to position [123, 0]
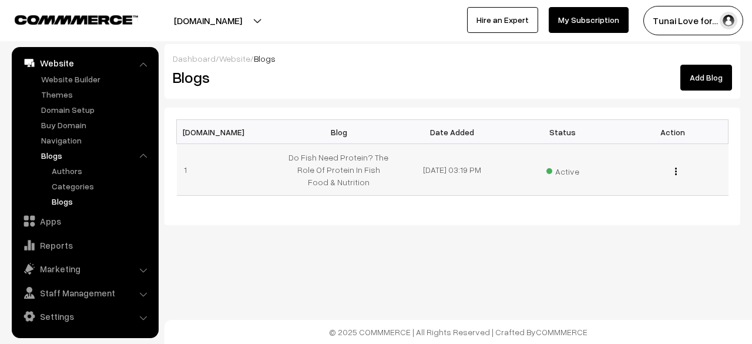
click at [676, 169] on img "button" at bounding box center [676, 171] width 2 height 8
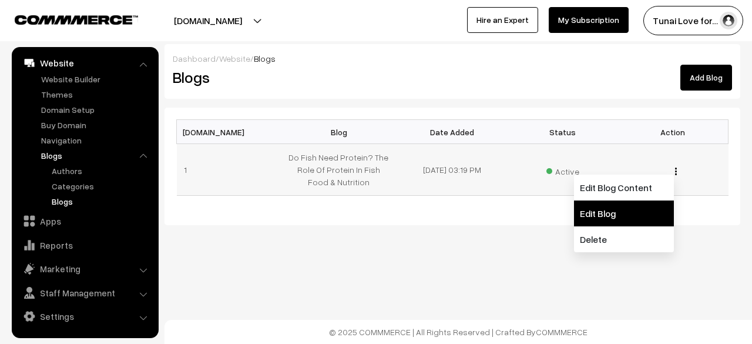
click at [632, 207] on link "Edit Blog" at bounding box center [624, 213] width 100 height 26
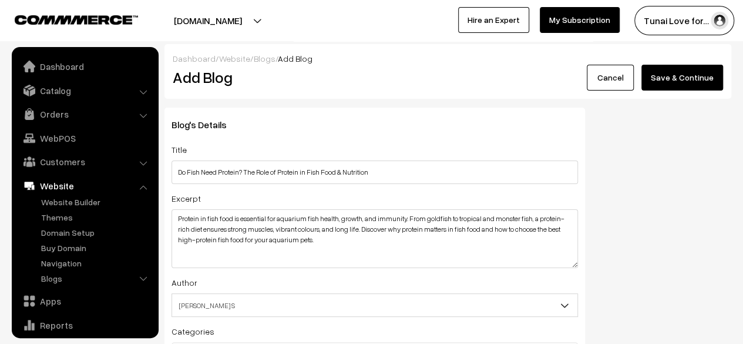
scroll to position [80, 0]
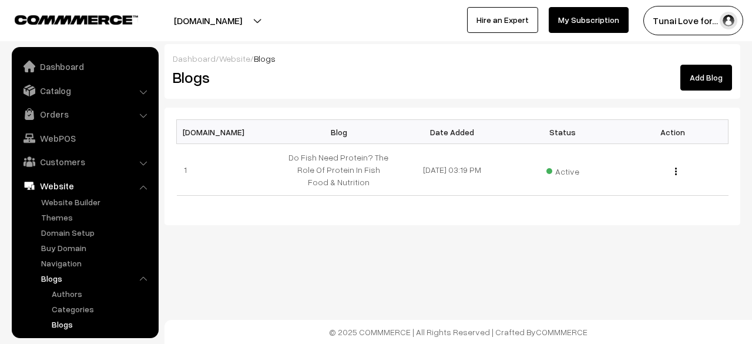
scroll to position [123, 0]
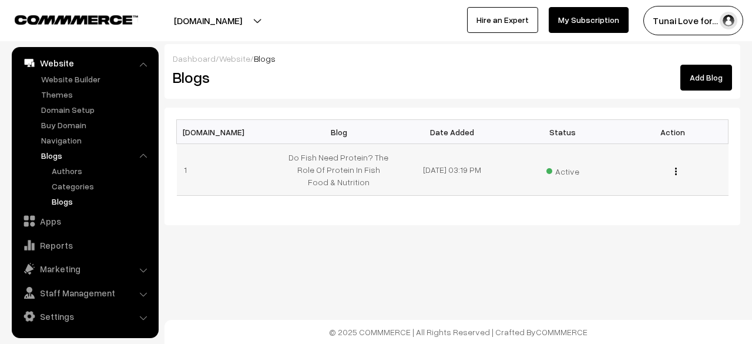
click at [677, 172] on img "button" at bounding box center [676, 171] width 2 height 8
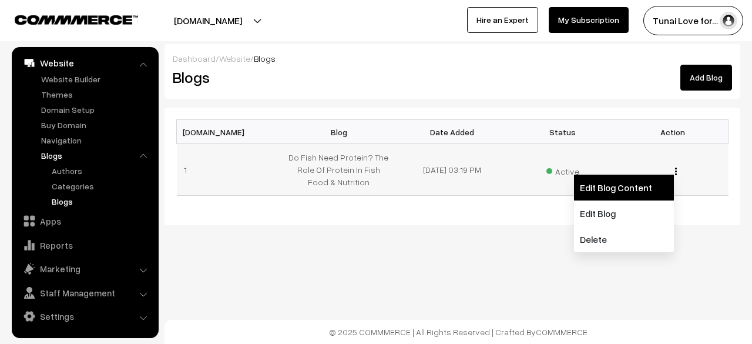
click at [616, 181] on link "Edit Blog Content" at bounding box center [624, 188] width 100 height 26
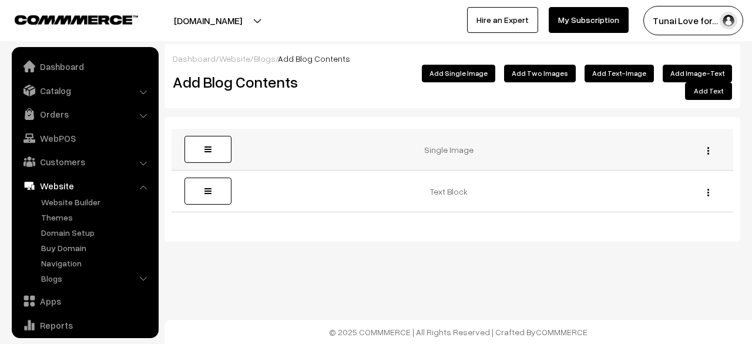
scroll to position [80, 0]
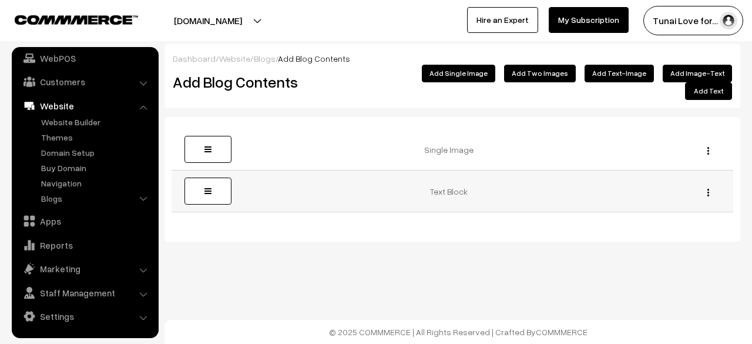
click at [390, 170] on td "Text Block" at bounding box center [453, 191] width 450 height 42
click at [450, 177] on td "Text Block" at bounding box center [453, 191] width 450 height 42
click at [706, 185] on div "Edit Delete" at bounding box center [705, 191] width 42 height 12
click at [709, 187] on button "button" at bounding box center [708, 191] width 3 height 9
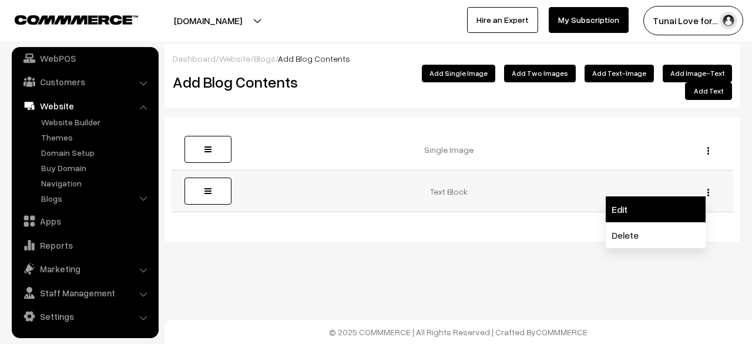
click at [646, 198] on link "Edit" at bounding box center [656, 209] width 100 height 26
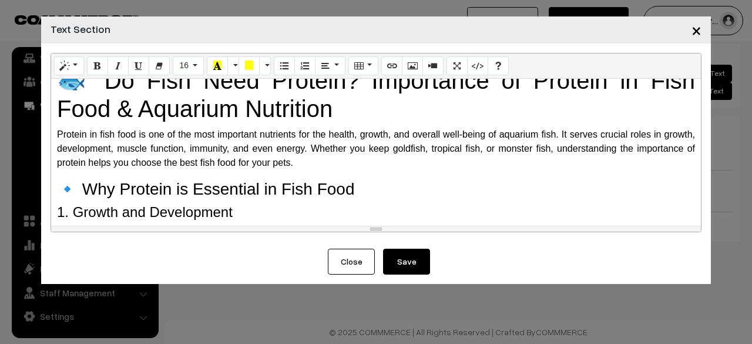
scroll to position [0, 0]
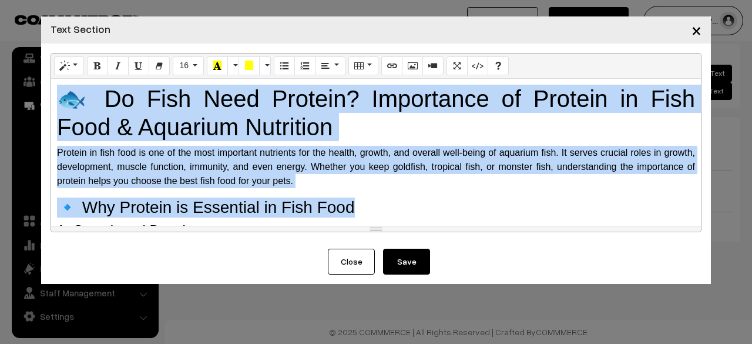
drag, startPoint x: 52, startPoint y: 105, endPoint x: 523, endPoint y: 186, distance: 478.4
click at [523, 199] on div "🐟 Do Fish Need Protein? Importance of Protein in Fish Food & Aquarium Nutrition…" at bounding box center [376, 152] width 650 height 147
click at [523, 186] on p "Protein in fish food is one of the most important nutrients for the health, gro…" at bounding box center [376, 167] width 638 height 42
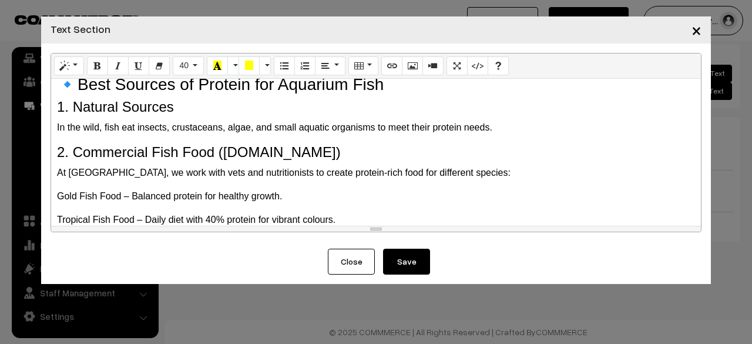
scroll to position [411, 0]
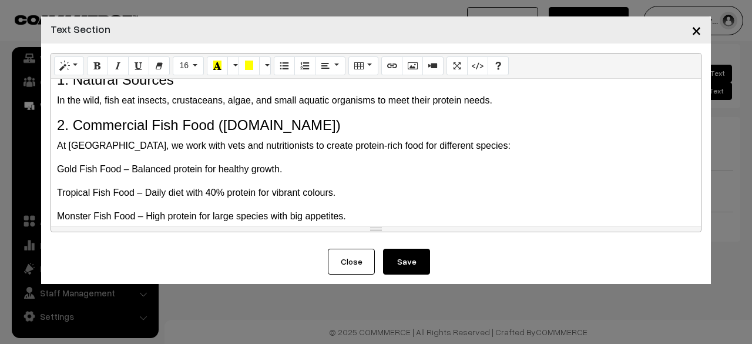
drag, startPoint x: 86, startPoint y: 144, endPoint x: 420, endPoint y: 112, distance: 335.9
click at [420, 112] on div "🐟 Do Fish Need Protein? Importance of Protein in Fish Food & Aquarium Nutrition…" at bounding box center [376, 152] width 650 height 147
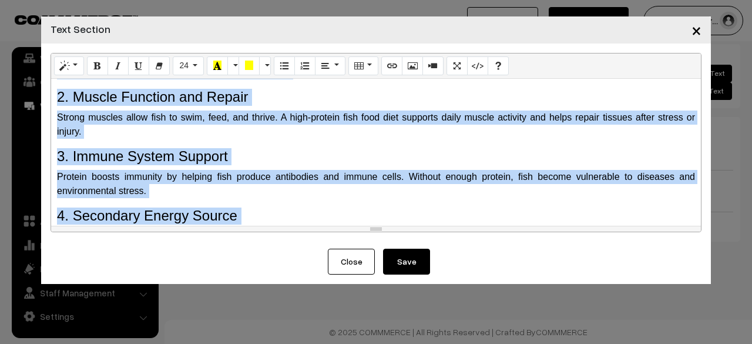
scroll to position [0, 0]
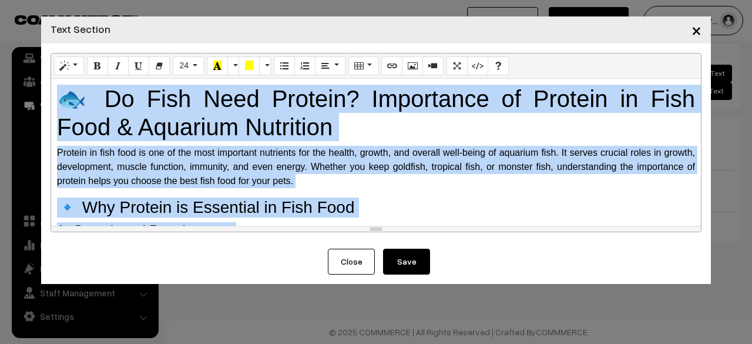
drag, startPoint x: 303, startPoint y: 207, endPoint x: 75, endPoint y: 103, distance: 250.6
click at [75, 103] on div "🐟 Do Fish Need Protein? Importance of Protein in Fish Food & Aquarium Nutrition…" at bounding box center [376, 152] width 650 height 147
click at [78, 98] on h1 "🐟 Do Fish Need Protein? Importance of Protein in Fish Food & Aquarium Nutrition" at bounding box center [376, 113] width 638 height 56
click at [270, 126] on h1 "🐟 Do Fish Need Protein? Importance of Protein in Fish Food & Aquarium Nutrition" at bounding box center [376, 113] width 638 height 56
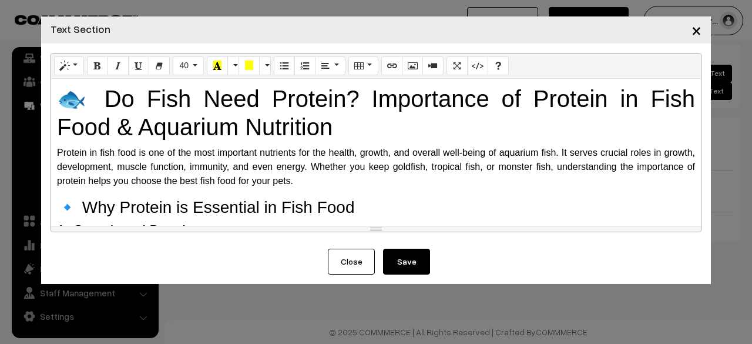
click at [301, 186] on p "Protein in fish food is one of the most important nutrients for the health, gro…" at bounding box center [376, 167] width 638 height 42
click at [696, 27] on span "×" at bounding box center [697, 30] width 10 height 22
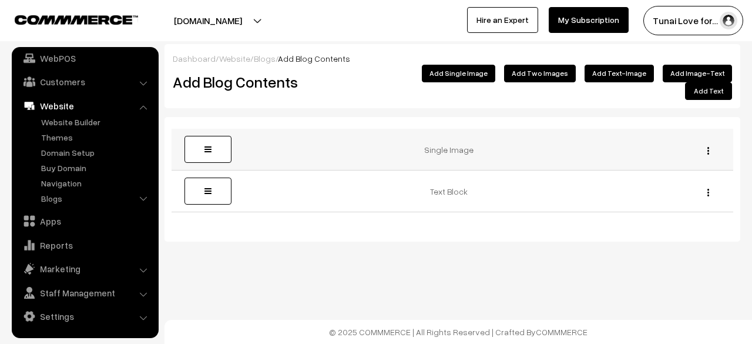
click at [709, 147] on img "button" at bounding box center [709, 151] width 2 height 8
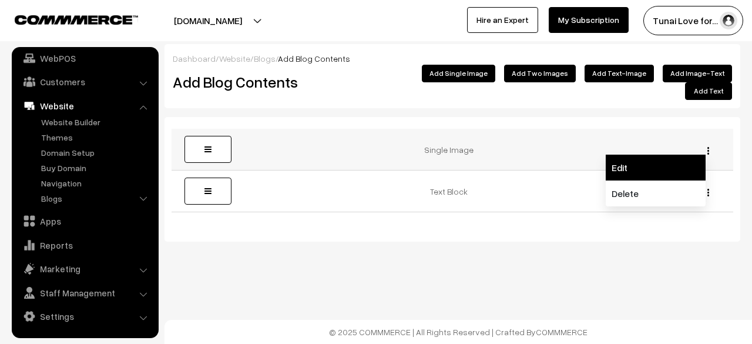
click at [645, 155] on link "Edit" at bounding box center [656, 168] width 100 height 26
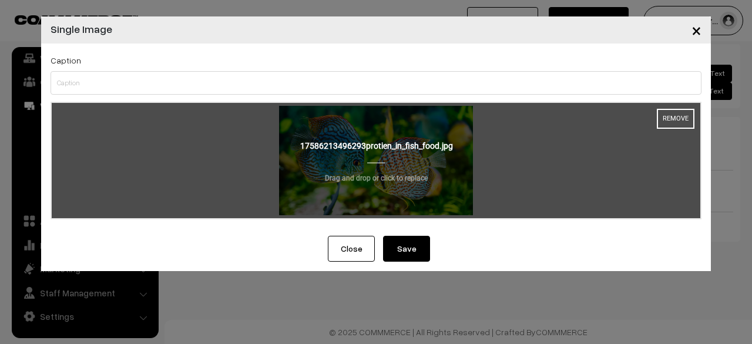
drag, startPoint x: 406, startPoint y: 148, endPoint x: 326, endPoint y: 181, distance: 85.9
click at [326, 181] on input "file" at bounding box center [376, 160] width 649 height 115
click at [670, 116] on button "Remove" at bounding box center [676, 119] width 38 height 20
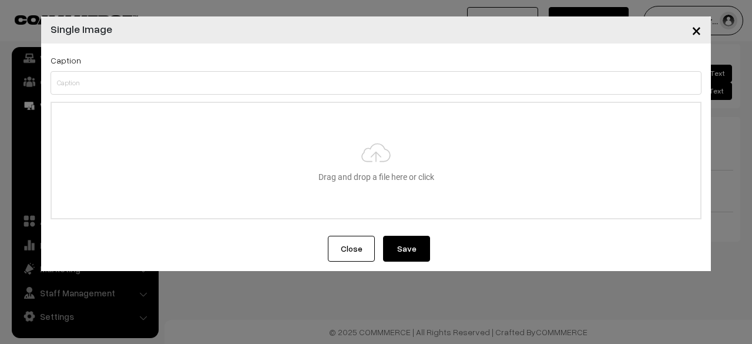
click at [696, 33] on span "×" at bounding box center [697, 30] width 10 height 22
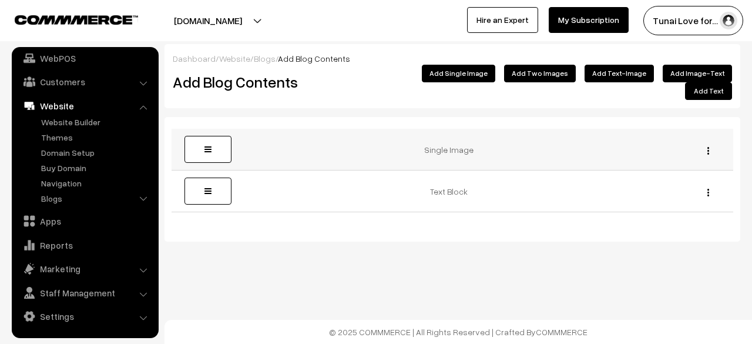
click at [706, 143] on div "Edit Delete" at bounding box center [705, 149] width 42 height 12
click at [709, 147] on img "button" at bounding box center [709, 151] width 2 height 8
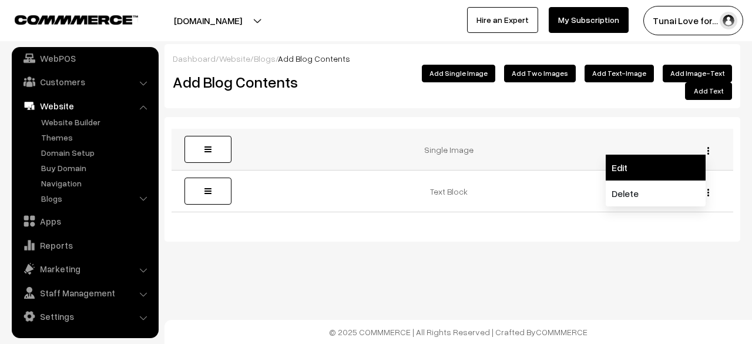
click at [648, 155] on link "Edit" at bounding box center [656, 168] width 100 height 26
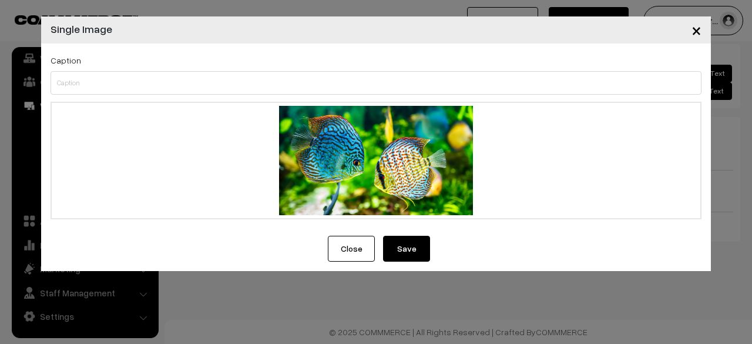
click at [699, 33] on span "×" at bounding box center [697, 30] width 10 height 22
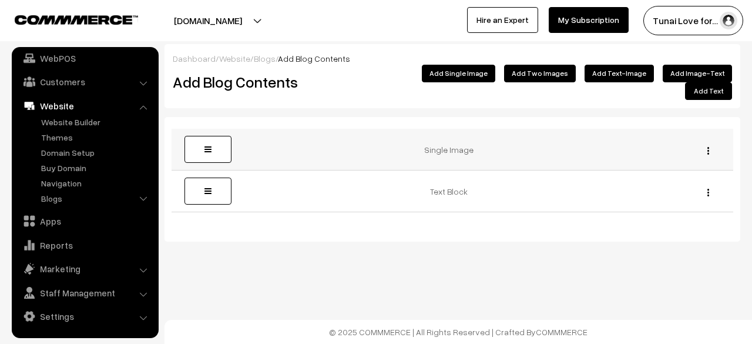
click at [708, 147] on img "button" at bounding box center [709, 151] width 2 height 8
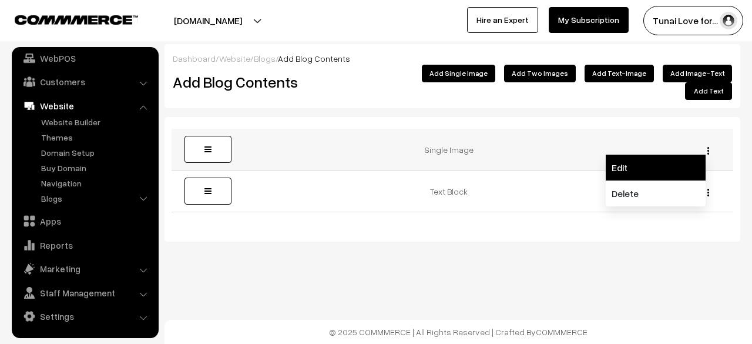
click at [614, 155] on link "Edit" at bounding box center [656, 168] width 100 height 26
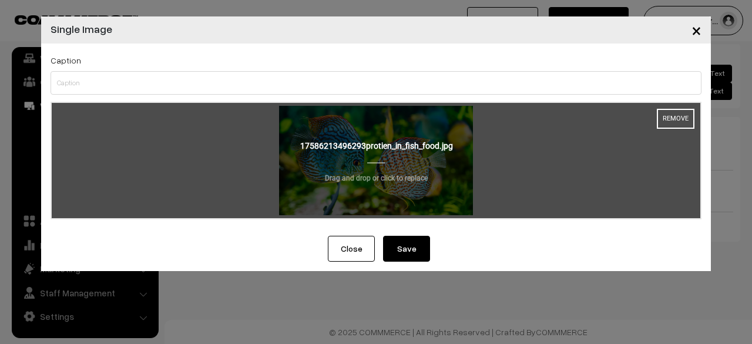
click at [396, 157] on input "file" at bounding box center [376, 160] width 649 height 115
type input "C:\fakepath\protien_in_fish_food.jpg"
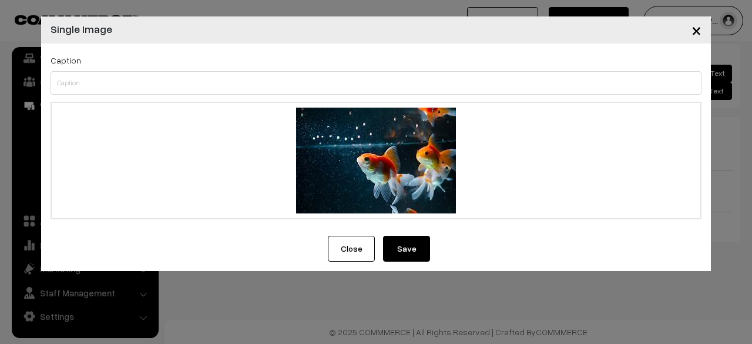
click at [393, 256] on button "Save" at bounding box center [406, 249] width 47 height 26
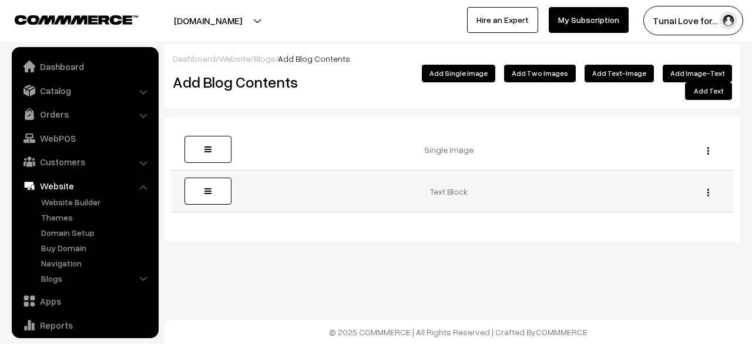
scroll to position [80, 0]
